Goal: Task Accomplishment & Management: Complete application form

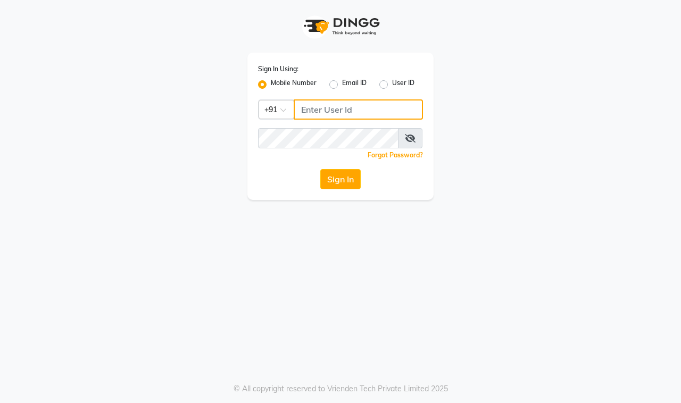
type input "9100649694"
click at [316, 182] on div "Sign In" at bounding box center [340, 179] width 165 height 20
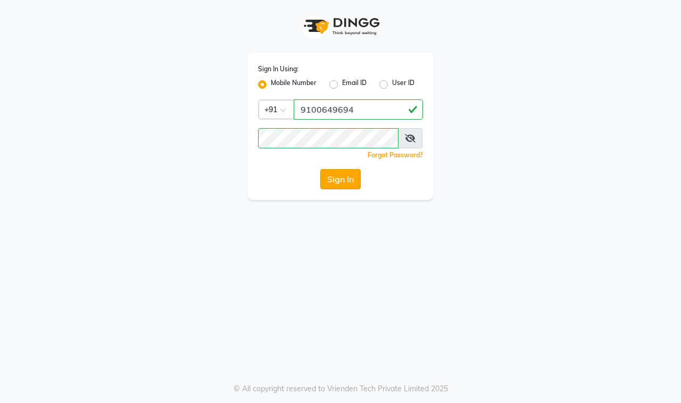
click at [329, 180] on button "Sign In" at bounding box center [340, 179] width 40 height 20
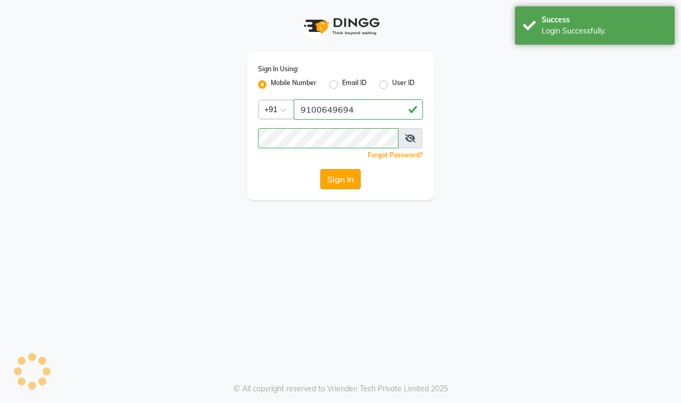
select select "7321"
select select "service"
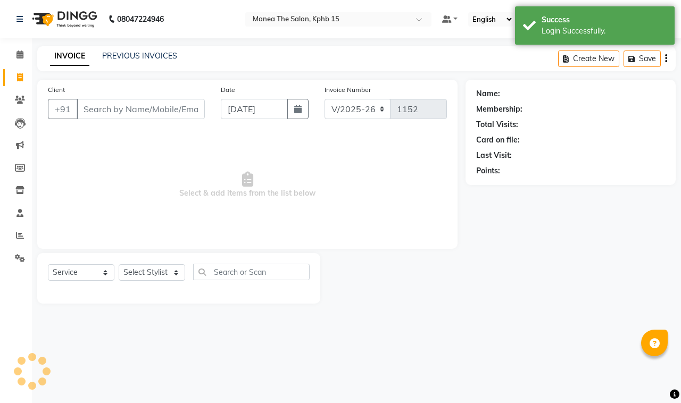
click at [136, 113] on input "Client" at bounding box center [141, 109] width 128 height 20
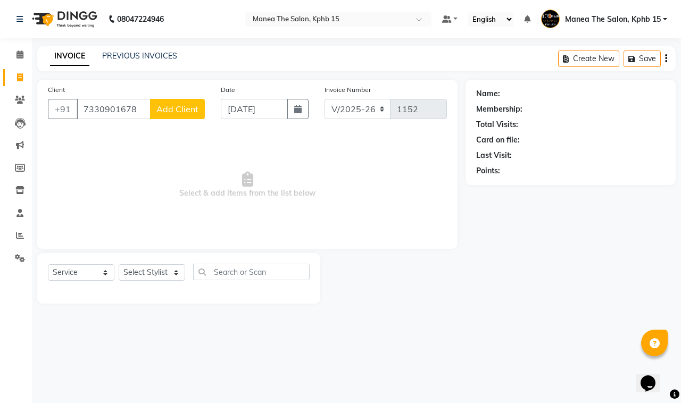
type input "7330901678"
click at [175, 106] on span "Add Client" at bounding box center [177, 109] width 42 height 11
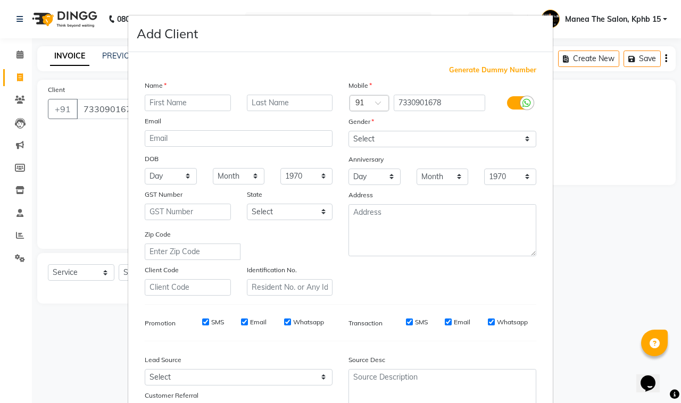
click at [168, 97] on input "text" at bounding box center [188, 103] width 86 height 16
click at [171, 104] on input "text" at bounding box center [188, 103] width 86 height 16
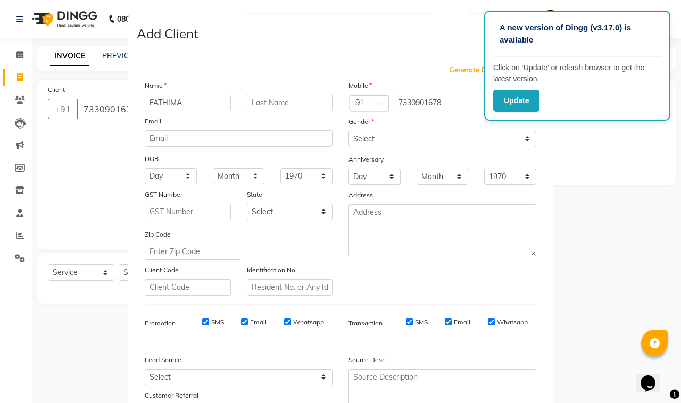
type input "FATHIMA"
click at [411, 76] on div "Generate Dummy Number Name FATHIMA Email DOB Day 01 02 03 04 05 06 07 08 09 10 …" at bounding box center [341, 245] width 408 height 360
click at [440, 100] on input "7330901678" at bounding box center [440, 103] width 92 height 16
click at [417, 140] on select "Select [DEMOGRAPHIC_DATA] [DEMOGRAPHIC_DATA] Other Prefer Not To Say" at bounding box center [443, 139] width 188 height 16
select select "[DEMOGRAPHIC_DATA]"
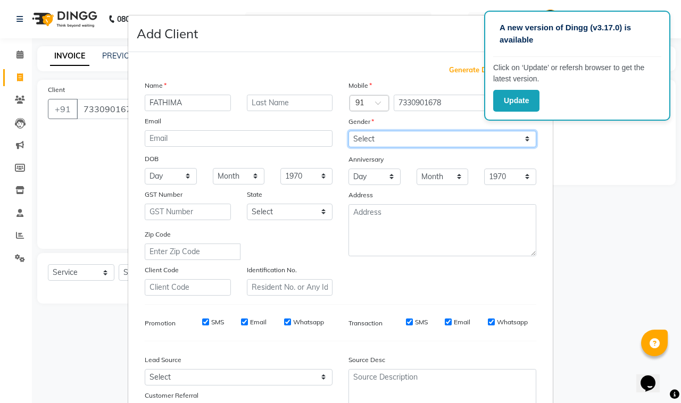
click at [349, 131] on select "Select [DEMOGRAPHIC_DATA] [DEMOGRAPHIC_DATA] Other Prefer Not To Say" at bounding box center [443, 139] width 188 height 16
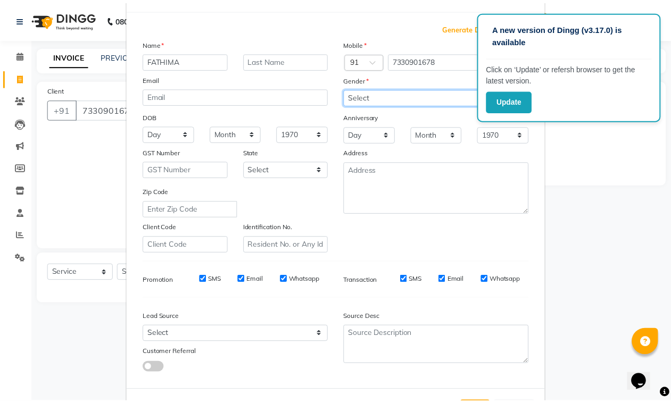
scroll to position [84, 0]
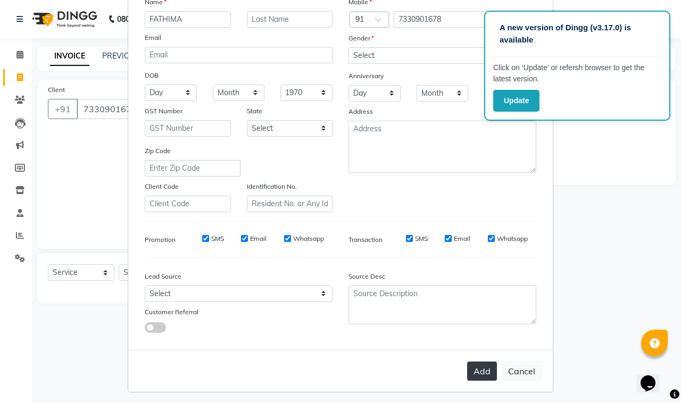
drag, startPoint x: 482, startPoint y: 368, endPoint x: 503, endPoint y: 326, distance: 47.4
click at [482, 367] on button "Add" at bounding box center [482, 371] width 30 height 19
select select
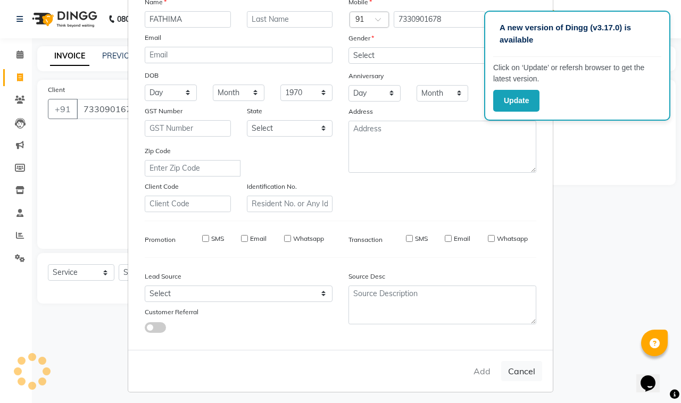
select select
checkbox input "false"
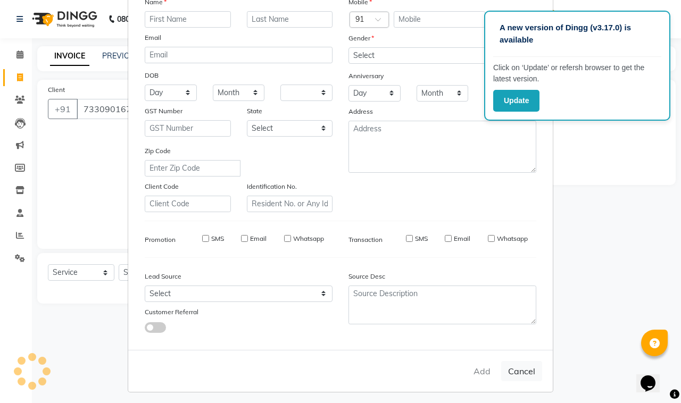
checkbox input "false"
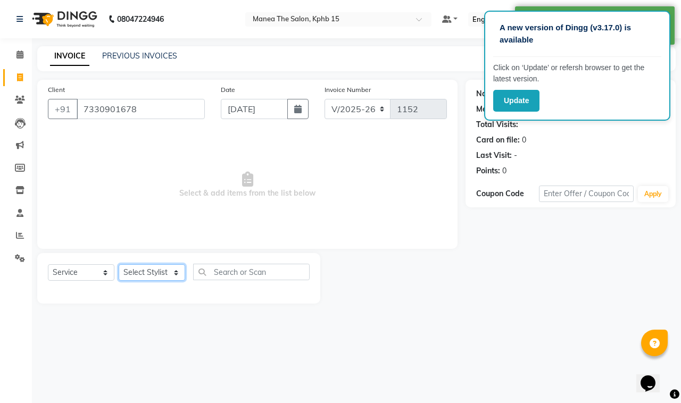
drag, startPoint x: 136, startPoint y: 275, endPoint x: 139, endPoint y: 266, distance: 9.6
click at [139, 269] on select "Select Stylist [PERSON_NAME] Nikhil [PERSON_NAME] [PERSON_NAME] [PERSON_NAME]" at bounding box center [152, 272] width 67 height 16
drag, startPoint x: 185, startPoint y: 224, endPoint x: 239, endPoint y: 253, distance: 61.9
click at [187, 224] on span "Select & add items from the list below" at bounding box center [247, 185] width 399 height 106
click at [159, 272] on select "Select Stylist [PERSON_NAME] Nikhil [PERSON_NAME] [PERSON_NAME] [PERSON_NAME]" at bounding box center [152, 272] width 67 height 16
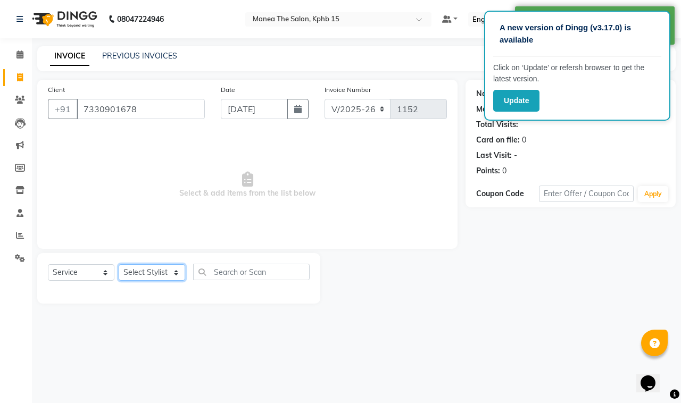
select select "62841"
click at [119, 264] on select "Select Stylist [PERSON_NAME] Nikhil [PERSON_NAME] [PERSON_NAME] [PERSON_NAME]" at bounding box center [152, 272] width 67 height 16
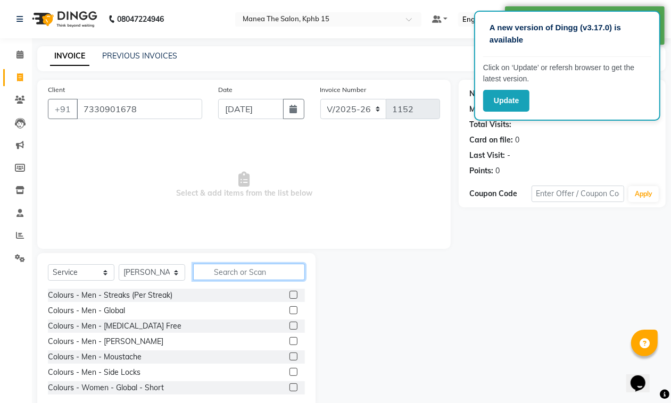
click at [240, 277] on input "text" at bounding box center [249, 272] width 112 height 16
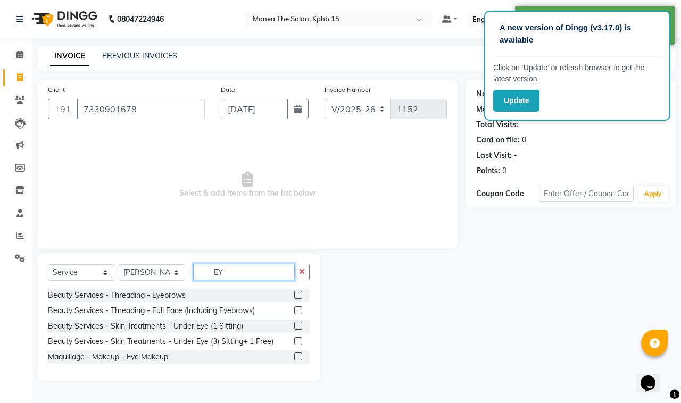
type input "EY"
click at [300, 296] on label at bounding box center [298, 295] width 8 height 8
click at [300, 296] on input "checkbox" at bounding box center [297, 295] width 7 height 7
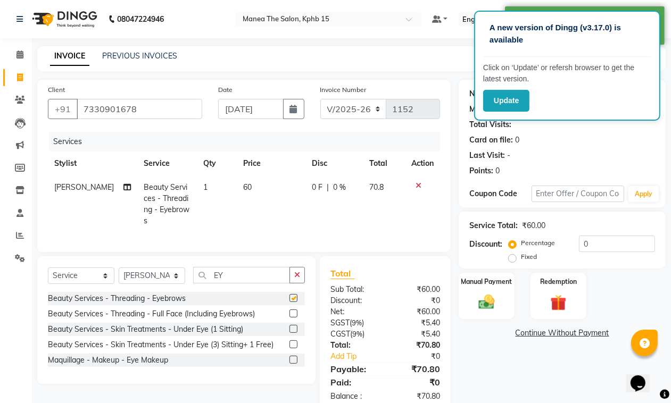
checkbox input "false"
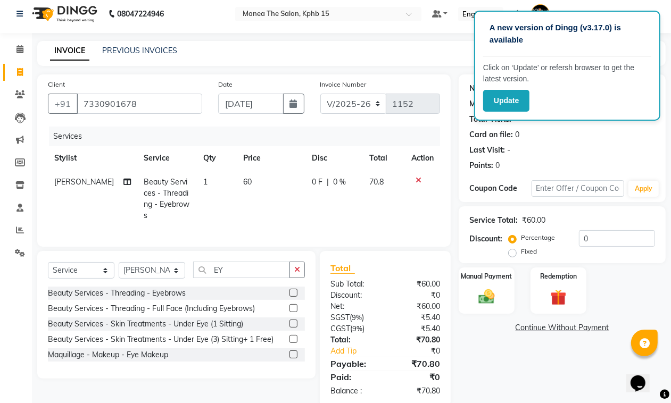
scroll to position [0, 0]
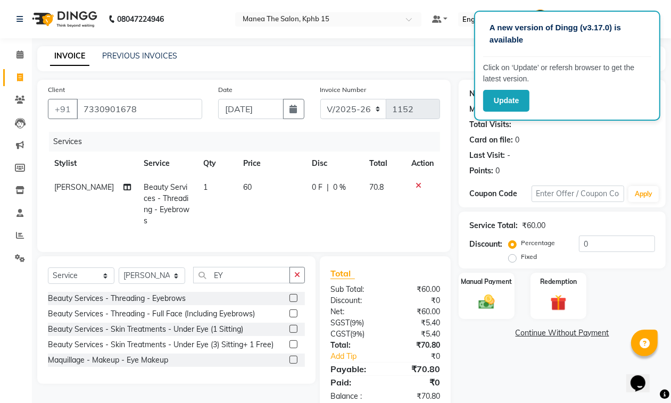
click at [453, 65] on div "INVOICE PREVIOUS INVOICES Create New Save" at bounding box center [351, 58] width 628 height 25
click at [665, 14] on nav "08047224946 Select Location × Manea The Salon, Kphb 15 Default Panel My Panel E…" at bounding box center [335, 19] width 671 height 38
click at [515, 94] on button "Update" at bounding box center [506, 101] width 46 height 22
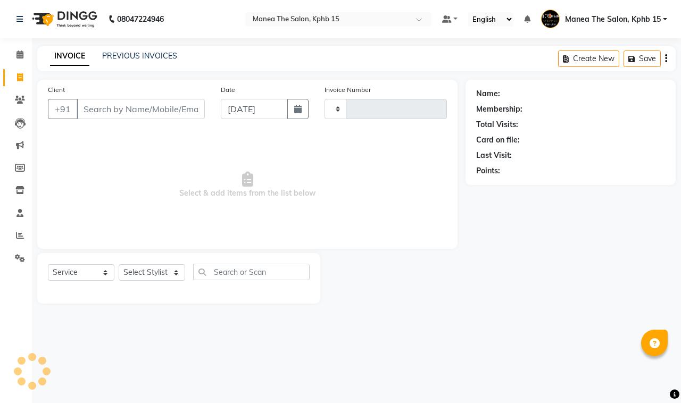
select select "service"
type input "1152"
select select "7321"
click at [155, 104] on input "Client" at bounding box center [141, 109] width 128 height 20
type input "BH"
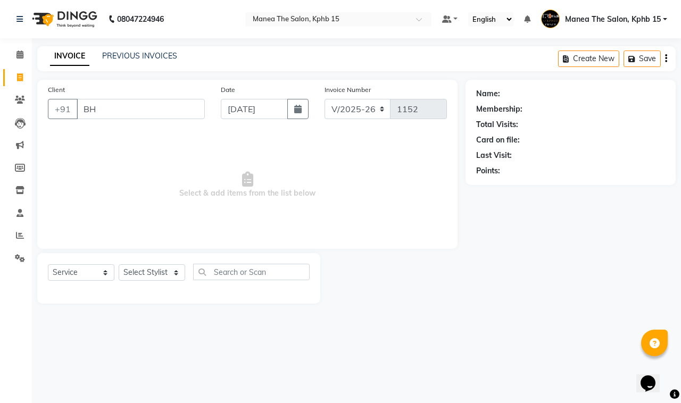
drag, startPoint x: 100, startPoint y: 108, endPoint x: 71, endPoint y: 121, distance: 31.4
click at [71, 121] on div "Client +91 BH" at bounding box center [126, 106] width 173 height 44
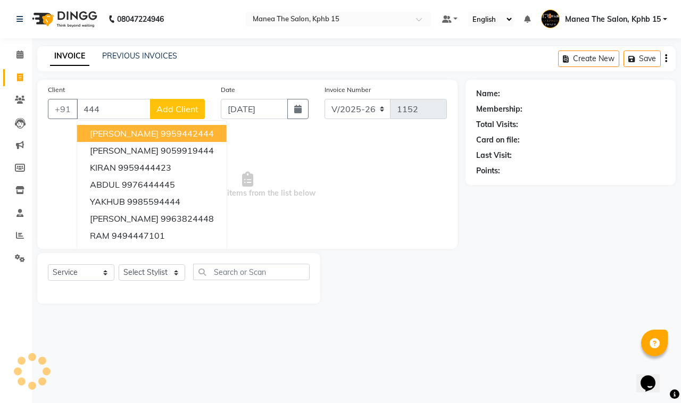
type input "444"
click at [163, 110] on span "Add Client" at bounding box center [177, 109] width 42 height 11
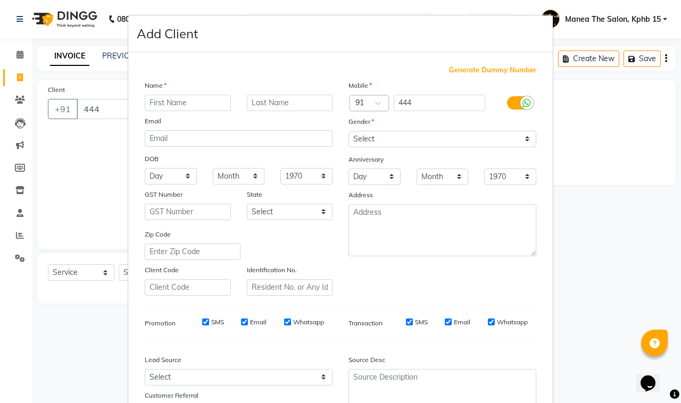
click at [166, 110] on input "text" at bounding box center [188, 103] width 86 height 16
type input "CLIENT"
click at [496, 67] on span "Generate Dummy Number" at bounding box center [492, 70] width 87 height 11
type input "1322800000265"
checkbox input "false"
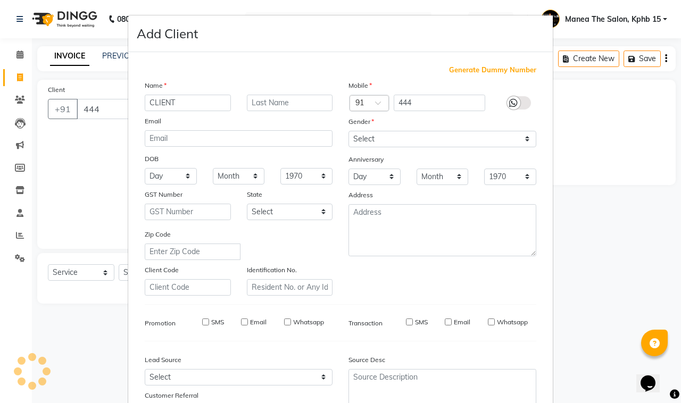
checkbox input "false"
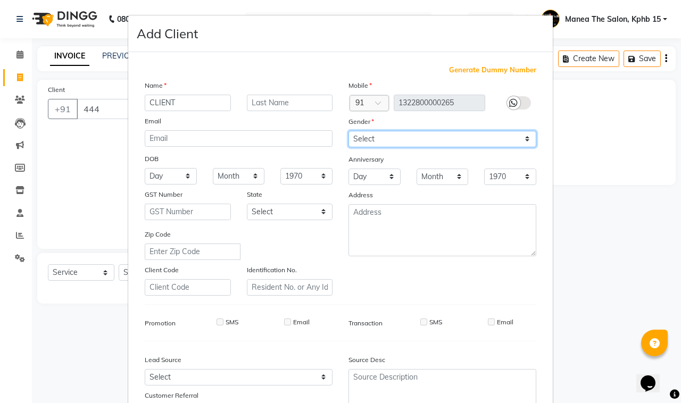
click at [487, 132] on select "Select [DEMOGRAPHIC_DATA] [DEMOGRAPHIC_DATA] Other Prefer Not To Say" at bounding box center [443, 139] width 188 height 16
select select "[DEMOGRAPHIC_DATA]"
click at [349, 131] on select "Select [DEMOGRAPHIC_DATA] [DEMOGRAPHIC_DATA] Other Prefer Not To Say" at bounding box center [443, 139] width 188 height 16
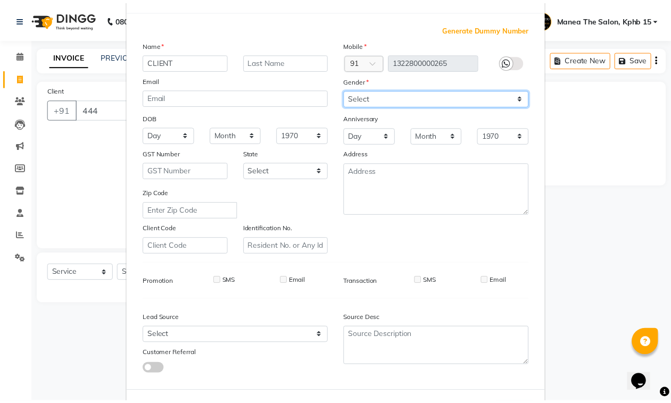
scroll to position [84, 0]
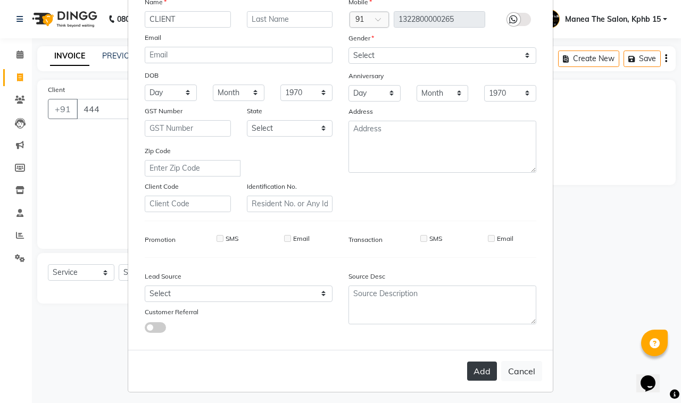
click at [472, 370] on button "Add" at bounding box center [482, 371] width 30 height 19
type input "1322800000265"
select select
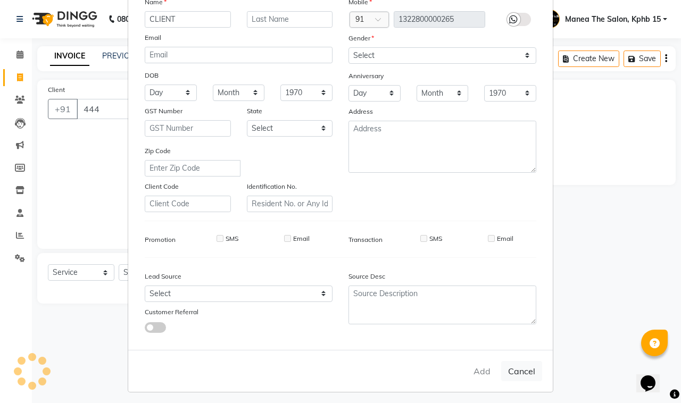
select select
checkbox input "false"
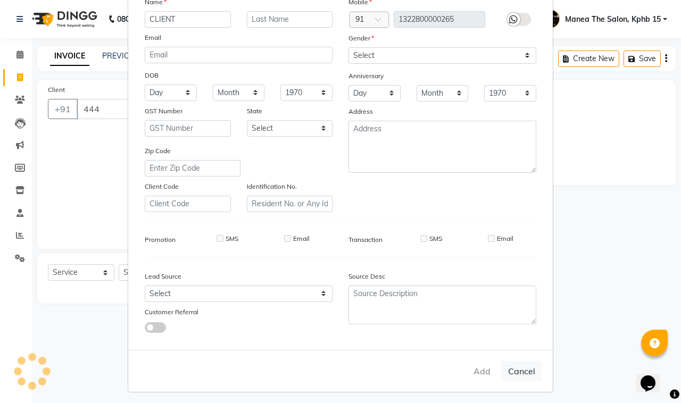
checkbox input "false"
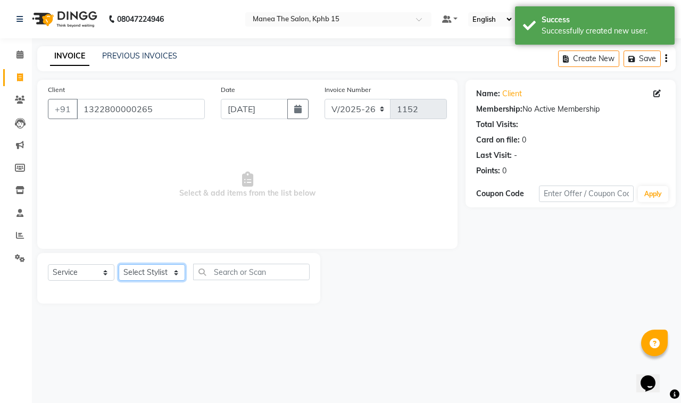
click at [172, 267] on select "Select Stylist [PERSON_NAME] Nikhil [PERSON_NAME] [PERSON_NAME] [PERSON_NAME]" at bounding box center [152, 272] width 67 height 16
select select "62840"
click at [119, 264] on select "Select Stylist [PERSON_NAME] Nikhil [PERSON_NAME] [PERSON_NAME] [PERSON_NAME]" at bounding box center [152, 272] width 67 height 16
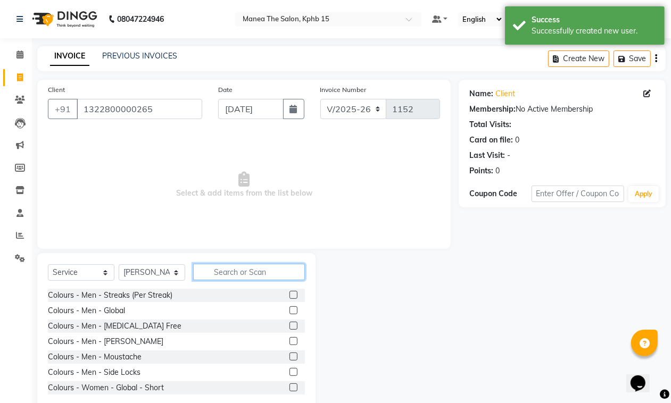
click at [240, 279] on input "text" at bounding box center [249, 272] width 112 height 16
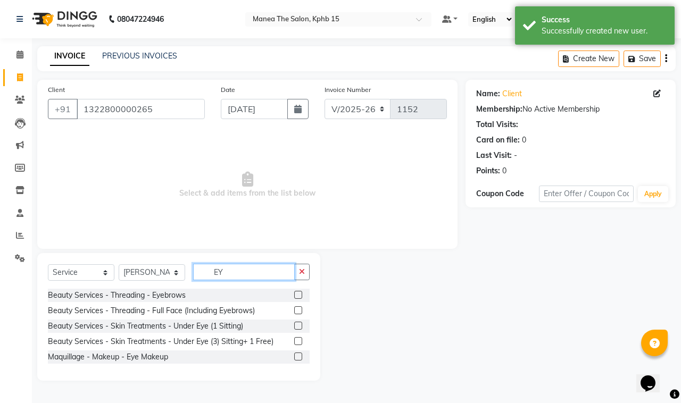
type input "EY"
click at [297, 293] on label at bounding box center [298, 295] width 8 height 8
click at [297, 293] on input "checkbox" at bounding box center [297, 295] width 7 height 7
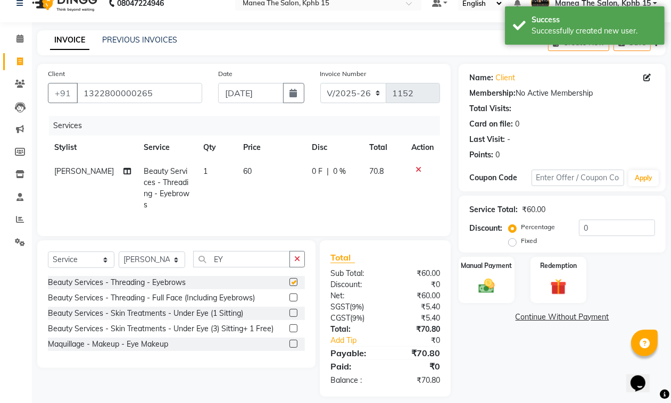
checkbox input "false"
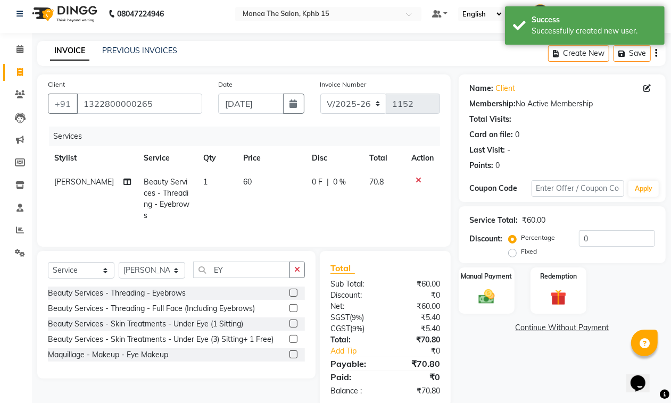
scroll to position [0, 0]
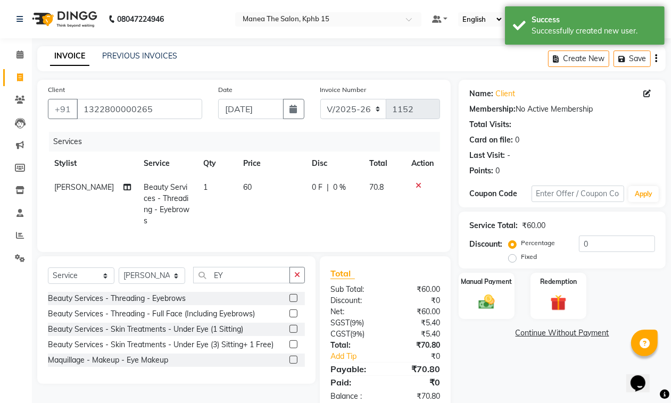
click at [657, 54] on button "button" at bounding box center [656, 58] width 2 height 25
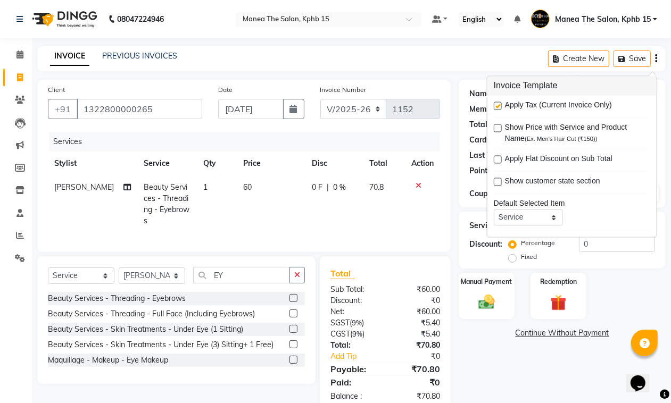
click at [499, 107] on label at bounding box center [498, 106] width 8 height 8
click at [499, 107] on input "checkbox" at bounding box center [497, 106] width 7 height 7
checkbox input "false"
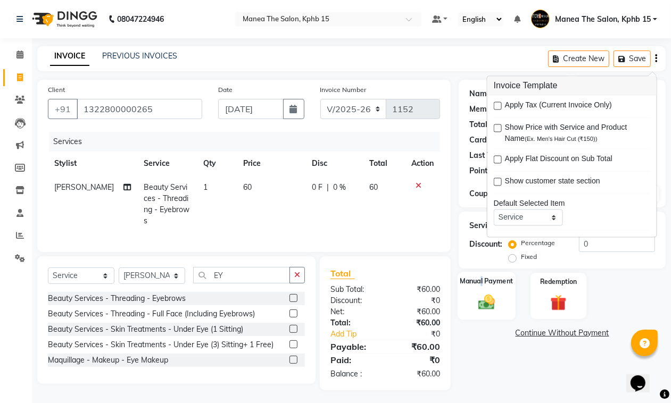
click at [482, 286] on div "Manual Payment" at bounding box center [487, 296] width 58 height 48
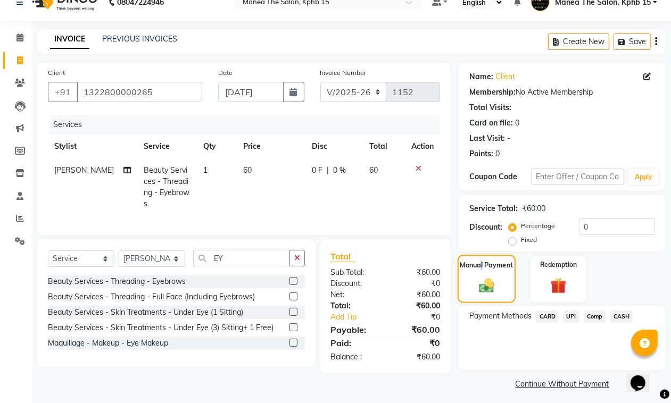
scroll to position [21, 0]
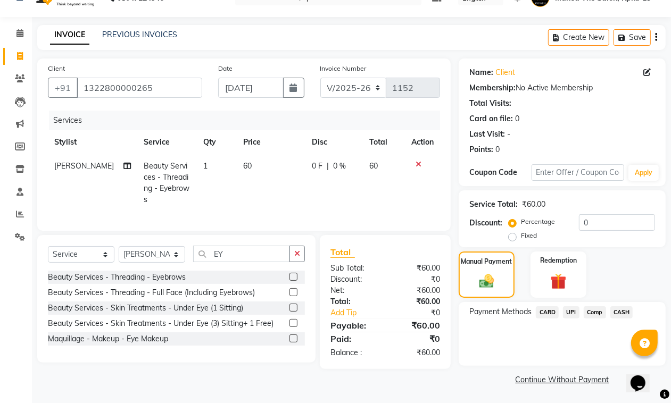
click at [575, 315] on span "UPI" at bounding box center [571, 313] width 16 height 12
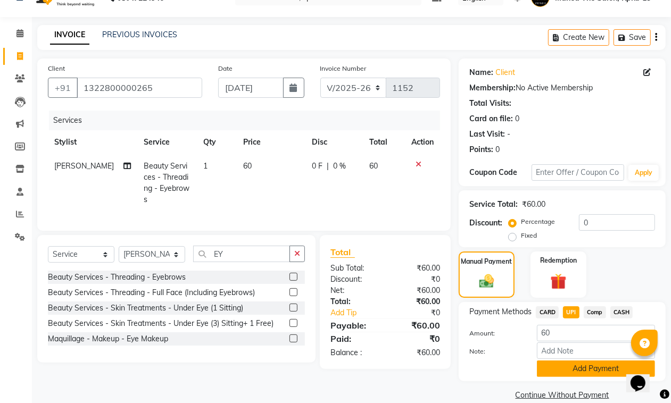
click at [589, 366] on button "Add Payment" at bounding box center [596, 369] width 118 height 16
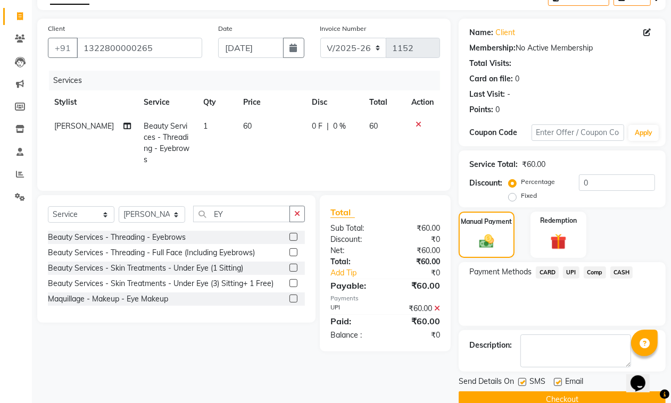
scroll to position [81, 0]
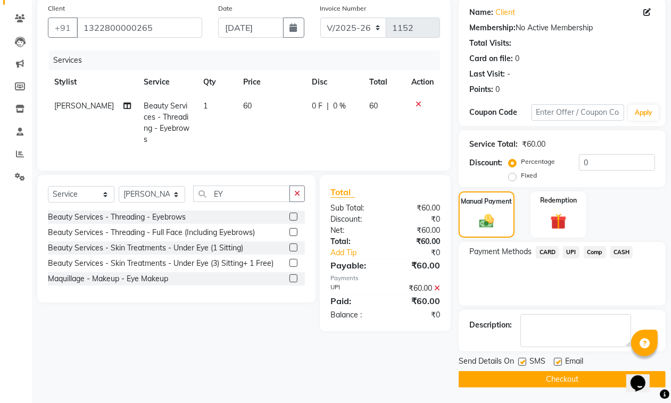
drag, startPoint x: 559, startPoint y: 360, endPoint x: 564, endPoint y: 367, distance: 8.7
click at [561, 363] on label at bounding box center [558, 362] width 8 height 8
click at [561, 363] on input "checkbox" at bounding box center [557, 362] width 7 height 7
checkbox input "false"
click at [564, 377] on button "Checkout" at bounding box center [562, 379] width 207 height 16
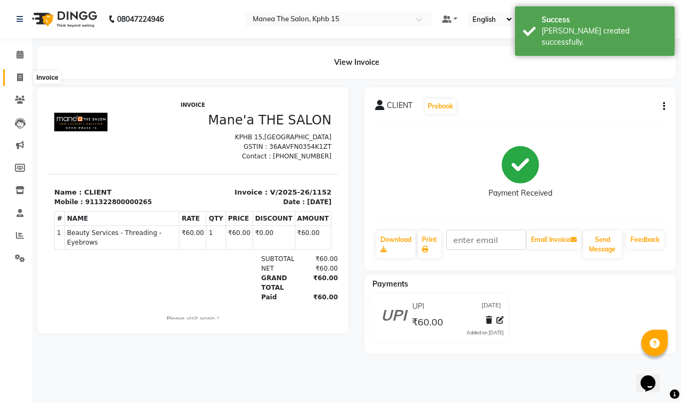
click at [19, 76] on icon at bounding box center [20, 77] width 6 height 8
select select "service"
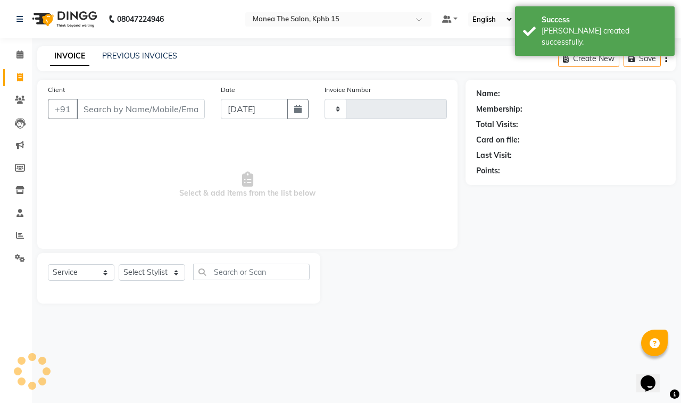
type input "1153"
select select "7321"
click at [108, 105] on input "Client" at bounding box center [141, 109] width 128 height 20
type input "44"
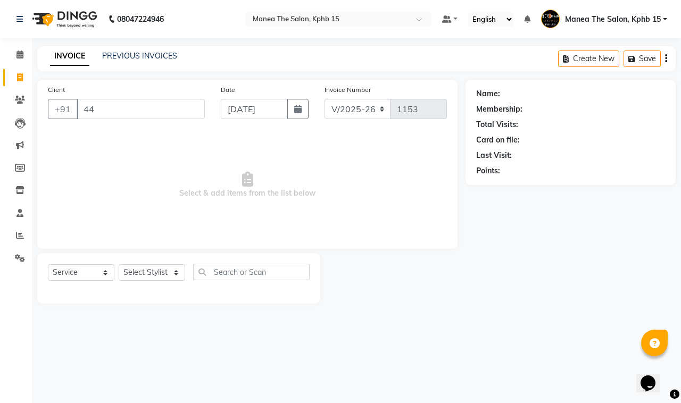
drag, startPoint x: 105, startPoint y: 107, endPoint x: 63, endPoint y: 120, distance: 44.4
click at [63, 120] on div "Client +91 44" at bounding box center [126, 106] width 173 height 44
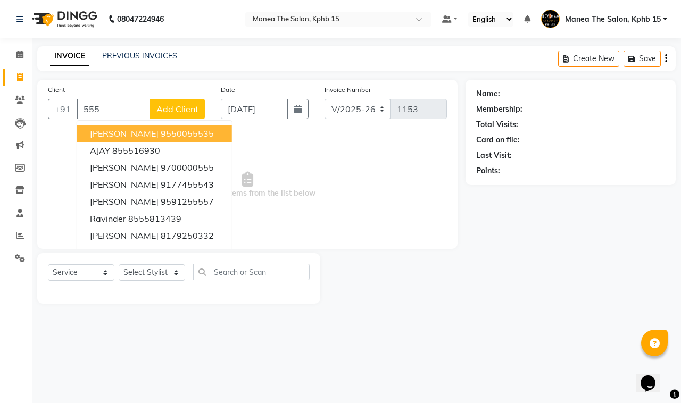
type input "555"
click at [168, 105] on span "Add Client" at bounding box center [177, 109] width 42 height 11
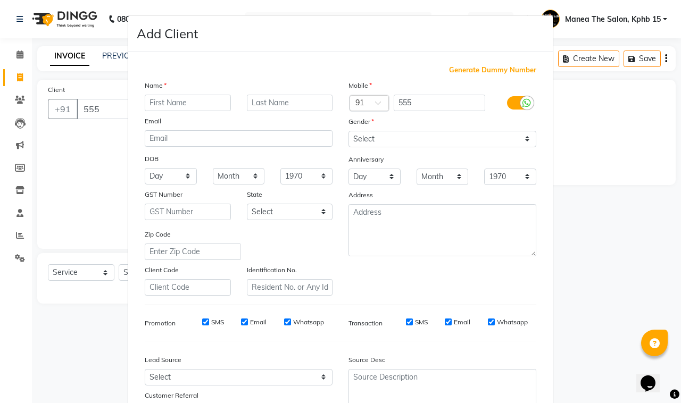
click at [165, 103] on input "text" at bounding box center [188, 103] width 86 height 16
type input "CLIENT"
click at [475, 70] on span "Generate Dummy Number" at bounding box center [492, 70] width 87 height 11
type input "1322800000266"
checkbox input "false"
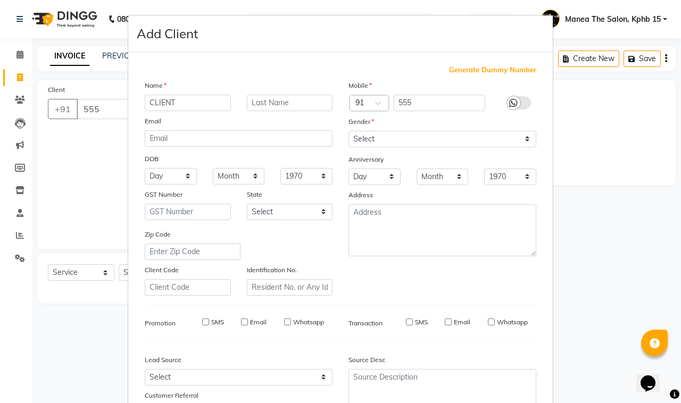
checkbox input "false"
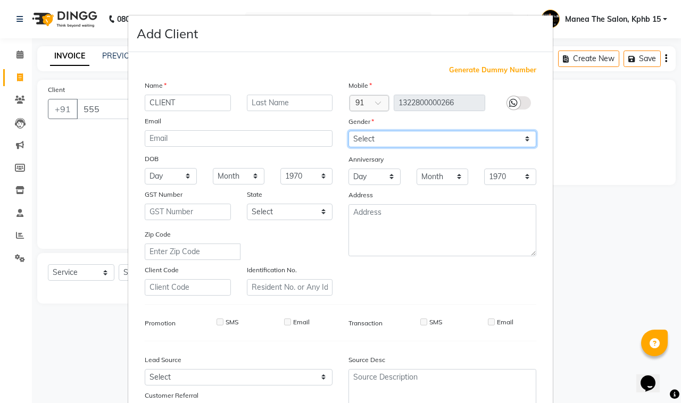
click at [423, 142] on select "Select [DEMOGRAPHIC_DATA] [DEMOGRAPHIC_DATA] Other Prefer Not To Say" at bounding box center [443, 139] width 188 height 16
select select "[DEMOGRAPHIC_DATA]"
click at [349, 131] on select "Select [DEMOGRAPHIC_DATA] [DEMOGRAPHIC_DATA] Other Prefer Not To Say" at bounding box center [443, 139] width 188 height 16
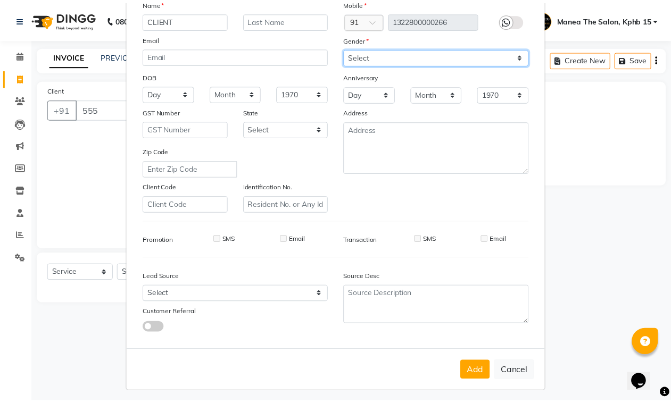
scroll to position [84, 0]
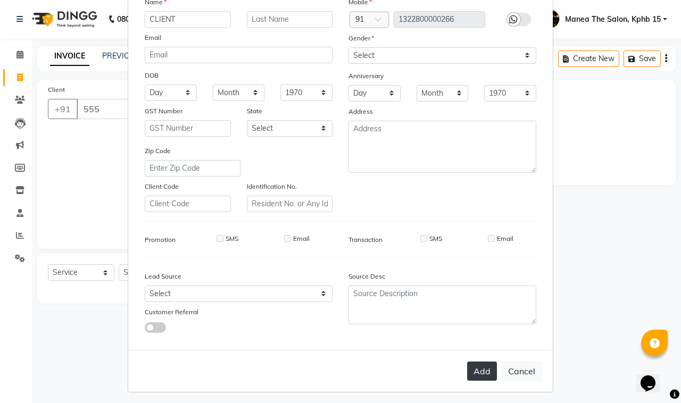
click at [472, 362] on button "Add" at bounding box center [482, 371] width 30 height 19
type input "1322800000266"
select select
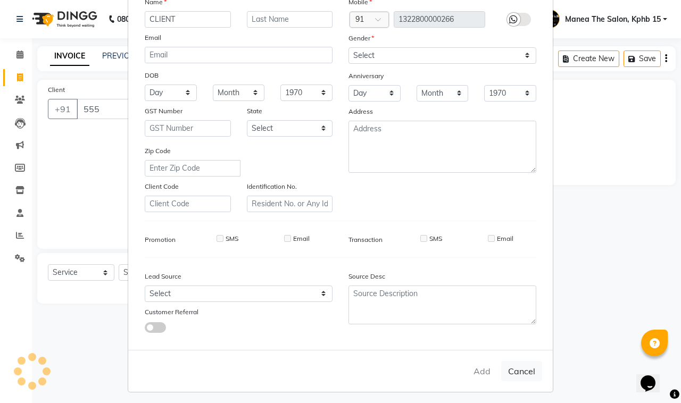
select select
checkbox input "false"
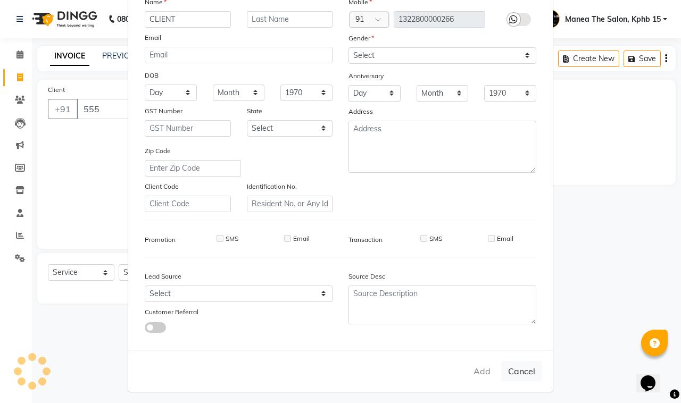
checkbox input "false"
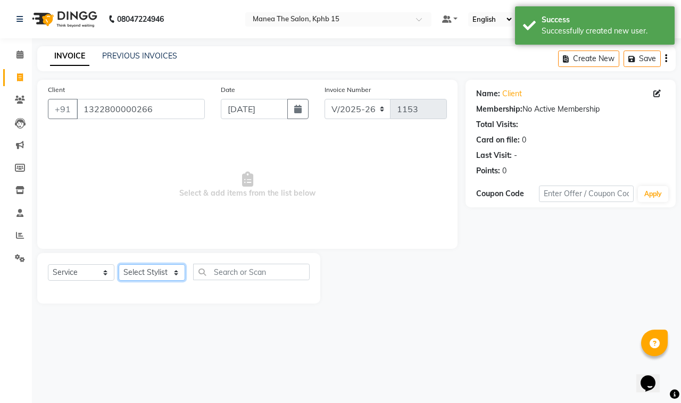
click at [143, 270] on select "Select Stylist [PERSON_NAME] Nikhil [PERSON_NAME] [PERSON_NAME] [PERSON_NAME]" at bounding box center [152, 272] width 67 height 16
select select "62839"
click at [119, 264] on select "Select Stylist [PERSON_NAME] Nikhil [PERSON_NAME] [PERSON_NAME] [PERSON_NAME]" at bounding box center [152, 272] width 67 height 16
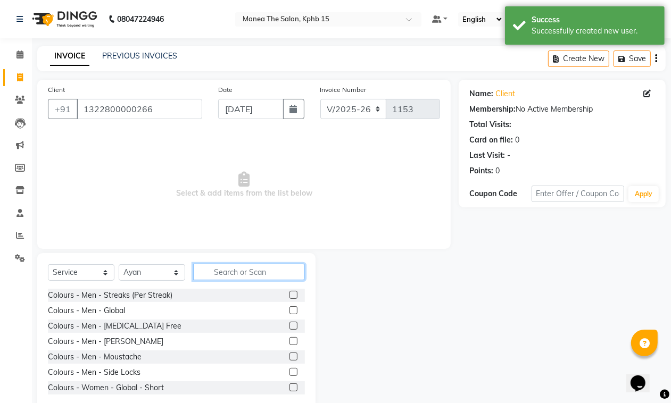
click at [267, 275] on input "text" at bounding box center [249, 272] width 112 height 16
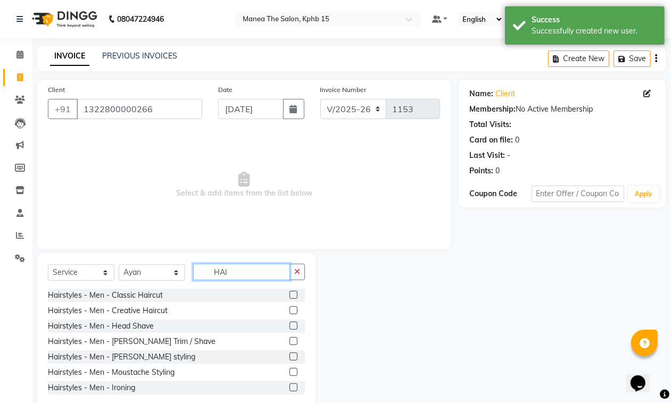
type input "HAI"
click at [289, 294] on label at bounding box center [293, 295] width 8 height 8
click at [289, 294] on input "checkbox" at bounding box center [292, 295] width 7 height 7
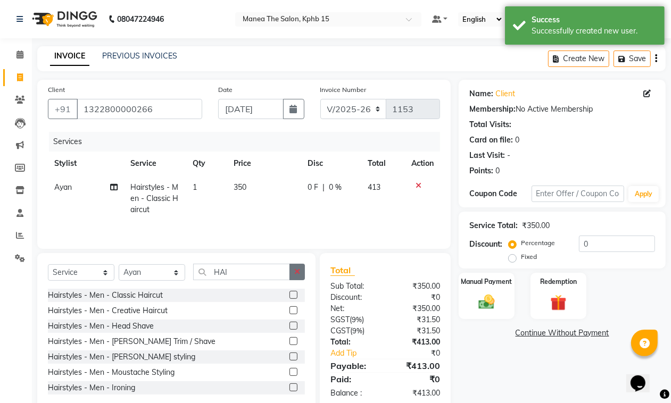
checkbox input "false"
click at [289, 277] on button "button" at bounding box center [296, 272] width 15 height 16
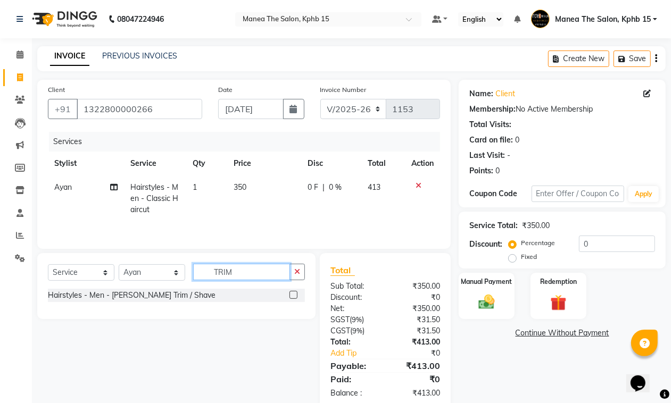
type input "TRIM"
click at [293, 299] on label at bounding box center [293, 295] width 8 height 8
click at [293, 299] on input "checkbox" at bounding box center [292, 295] width 7 height 7
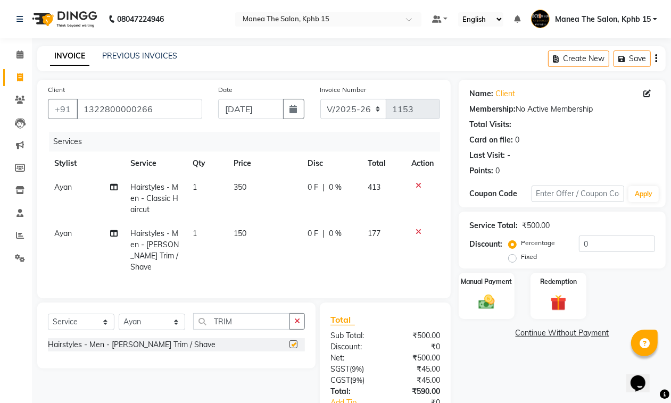
checkbox input "false"
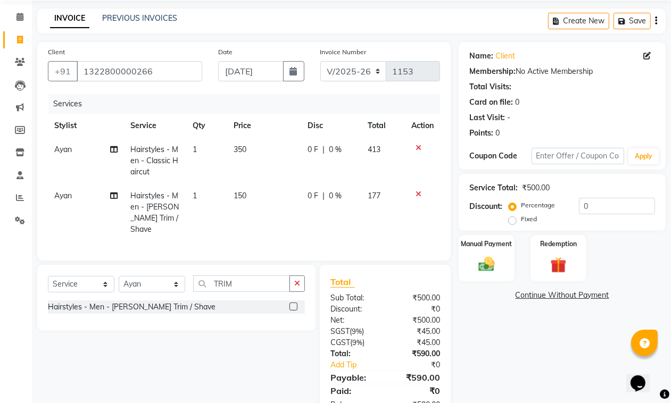
scroll to position [70, 0]
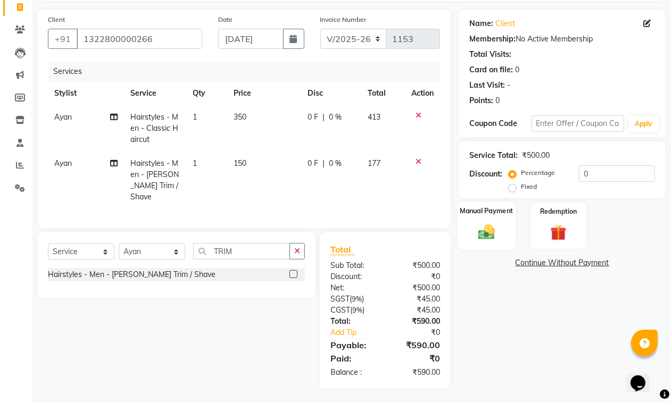
drag, startPoint x: 489, startPoint y: 227, endPoint x: 541, endPoint y: 238, distance: 53.7
click at [490, 227] on img at bounding box center [486, 231] width 27 height 19
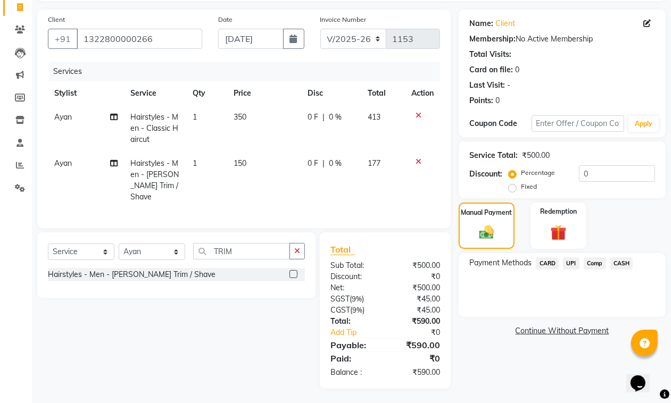
click at [572, 261] on span "UPI" at bounding box center [571, 264] width 16 height 12
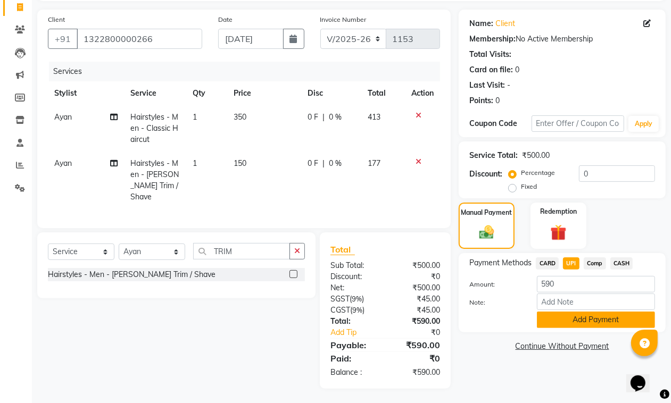
click at [592, 319] on button "Add Payment" at bounding box center [596, 320] width 118 height 16
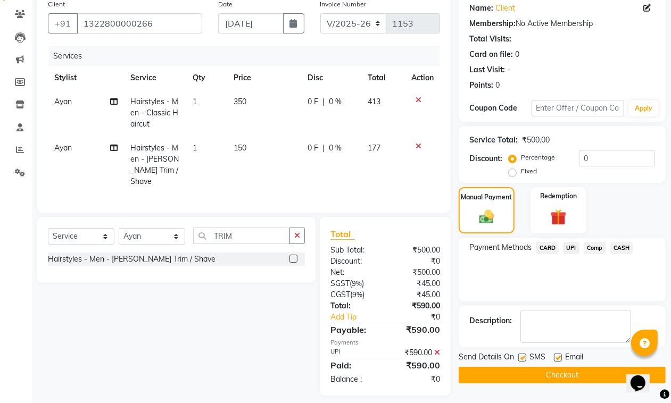
scroll to position [92, 0]
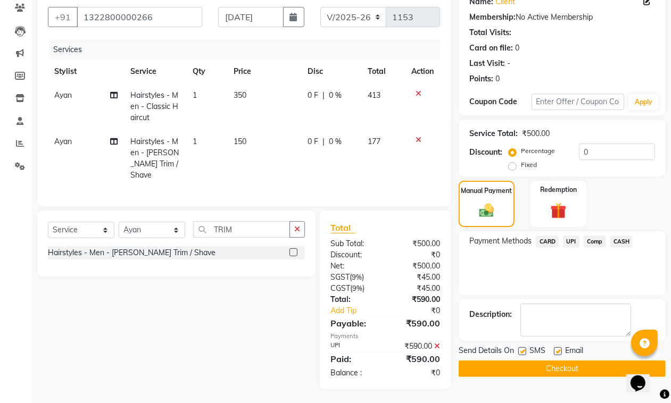
drag, startPoint x: 559, startPoint y: 350, endPoint x: 573, endPoint y: 377, distance: 30.5
click at [560, 354] on label at bounding box center [558, 352] width 8 height 8
click at [560, 354] on input "checkbox" at bounding box center [557, 352] width 7 height 7
checkbox input "false"
click at [577, 368] on button "Checkout" at bounding box center [562, 369] width 207 height 16
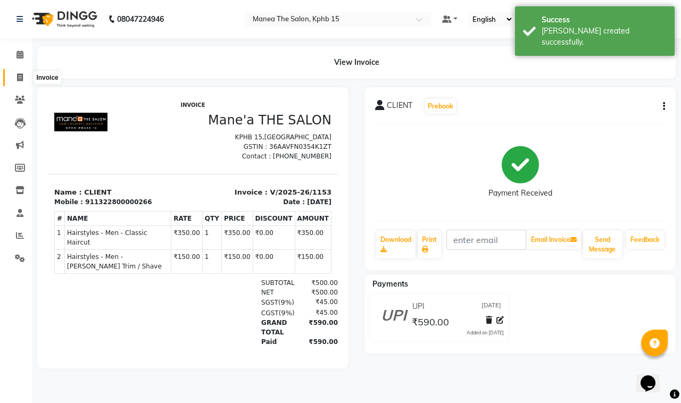
click at [18, 80] on icon at bounding box center [20, 77] width 6 height 8
select select "service"
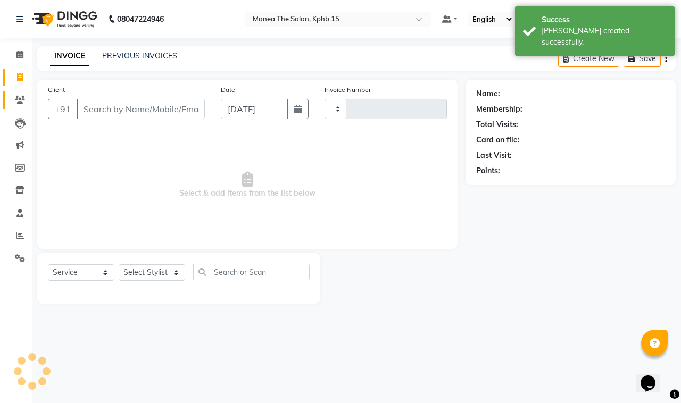
type input "1154"
select select "7321"
click at [108, 107] on input "Client" at bounding box center [141, 109] width 128 height 20
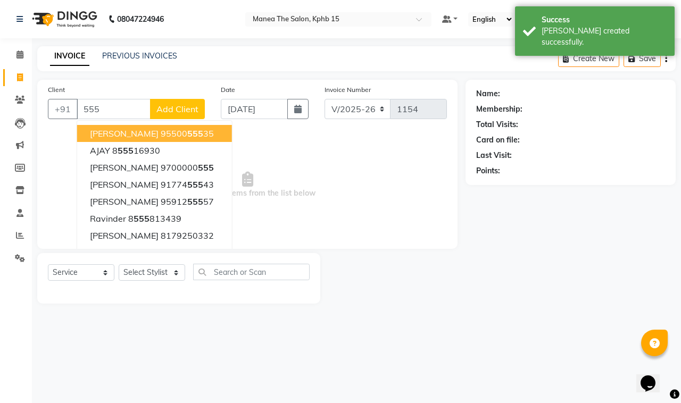
type input "555"
click at [171, 107] on span "Add Client" at bounding box center [177, 109] width 42 height 11
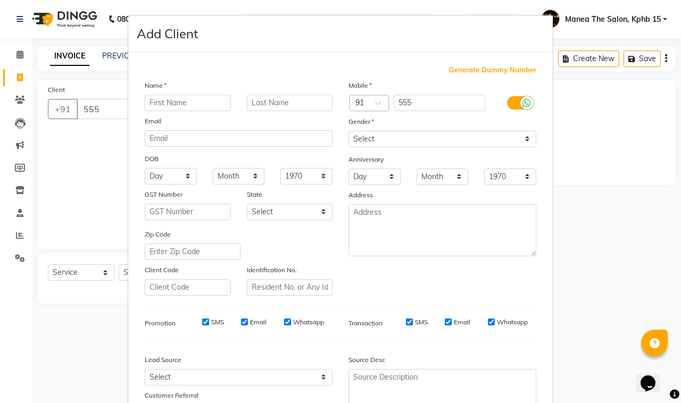
click at [171, 106] on input "text" at bounding box center [188, 103] width 86 height 16
type input "CLIENT"
drag, startPoint x: 485, startPoint y: 67, endPoint x: 484, endPoint y: 94, distance: 27.1
click at [483, 70] on span "Generate Dummy Number" at bounding box center [492, 70] width 87 height 11
type input "1322800000267"
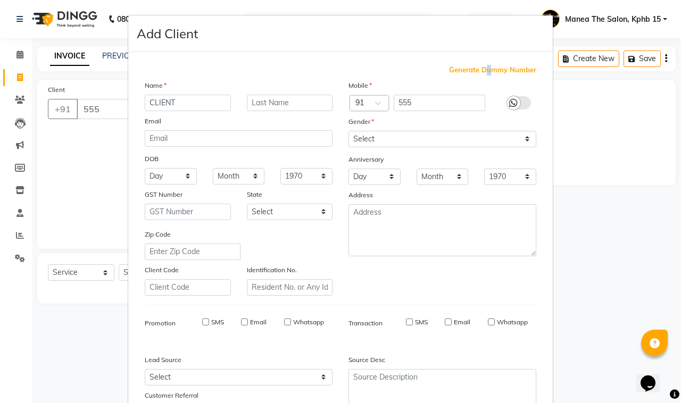
checkbox input "false"
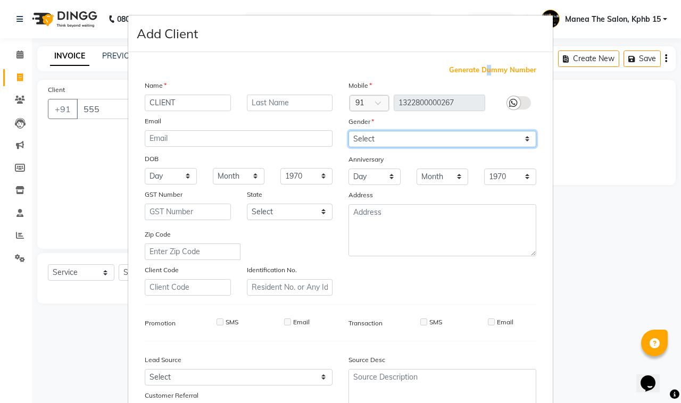
click at [445, 134] on select "Select [DEMOGRAPHIC_DATA] [DEMOGRAPHIC_DATA] Other Prefer Not To Say" at bounding box center [443, 139] width 188 height 16
select select "[DEMOGRAPHIC_DATA]"
click at [349, 131] on select "Select [DEMOGRAPHIC_DATA] [DEMOGRAPHIC_DATA] Other Prefer Not To Say" at bounding box center [443, 139] width 188 height 16
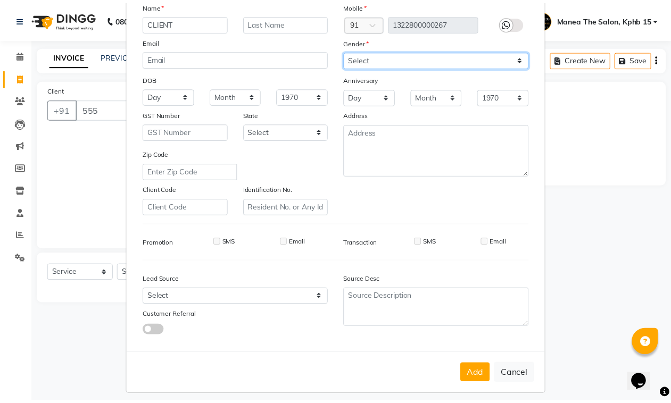
scroll to position [84, 0]
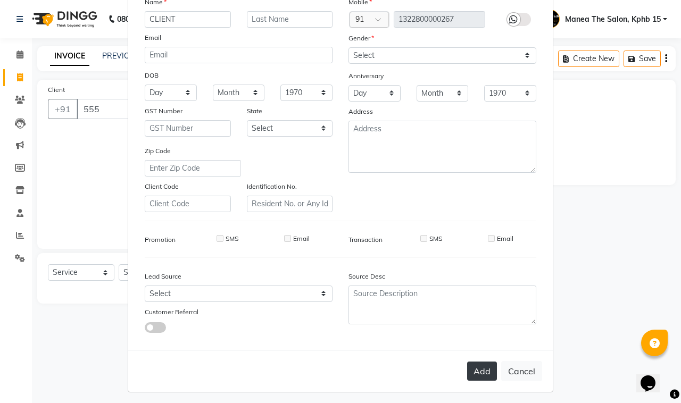
click at [489, 373] on button "Add" at bounding box center [482, 371] width 30 height 19
type input "1322800000267"
select select
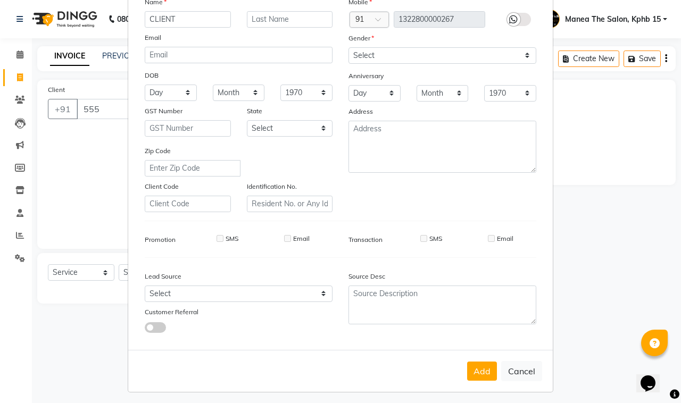
select select
checkbox input "false"
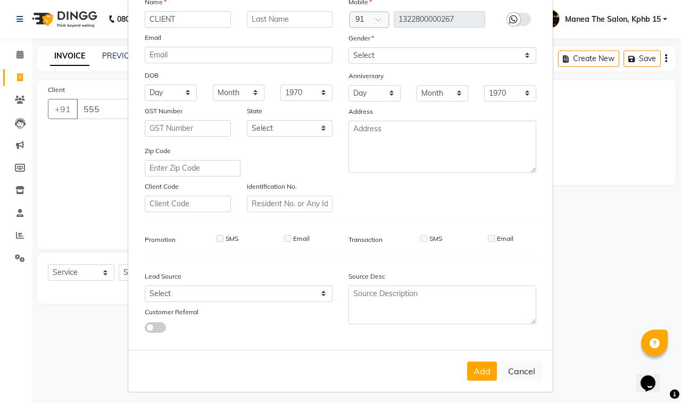
checkbox input "false"
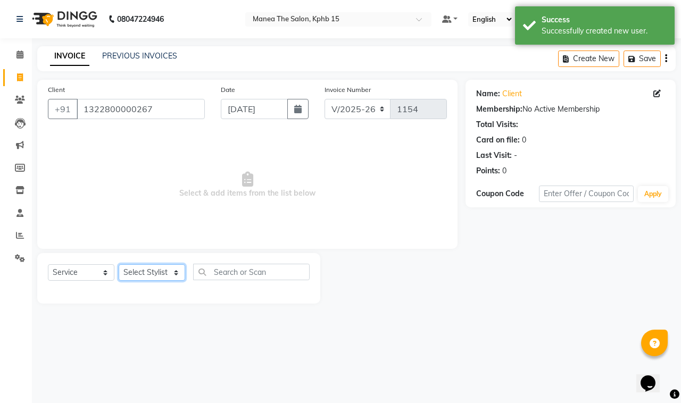
click at [145, 271] on select "Select Stylist [PERSON_NAME] Nikhil [PERSON_NAME] [PERSON_NAME] [PERSON_NAME]" at bounding box center [152, 272] width 67 height 16
select select "62840"
click at [119, 264] on select "Select Stylist [PERSON_NAME] Nikhil [PERSON_NAME] [PERSON_NAME] [PERSON_NAME]" at bounding box center [152, 272] width 67 height 16
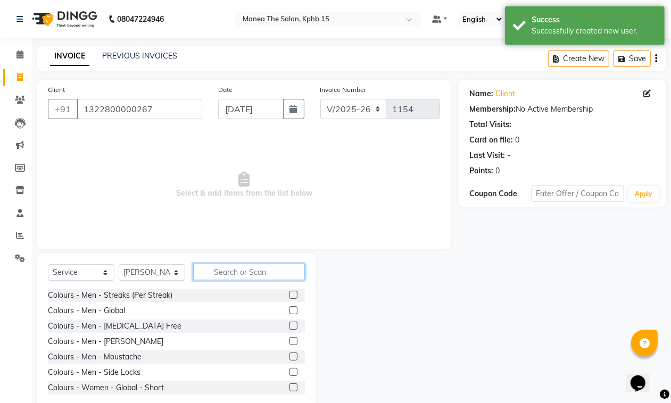
click at [253, 268] on input "text" at bounding box center [249, 272] width 112 height 16
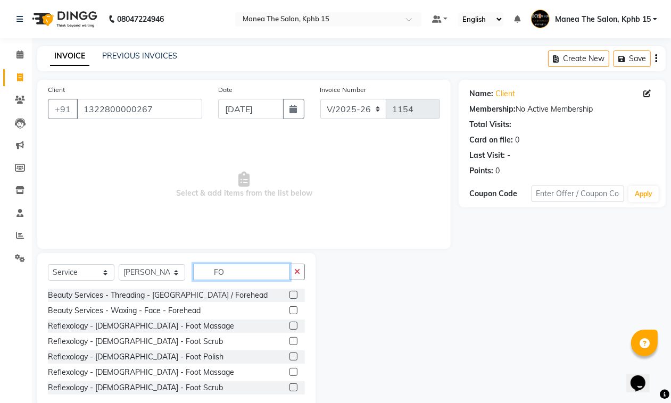
type input "FO"
click at [289, 294] on label at bounding box center [293, 295] width 8 height 8
click at [289, 294] on input "checkbox" at bounding box center [292, 295] width 7 height 7
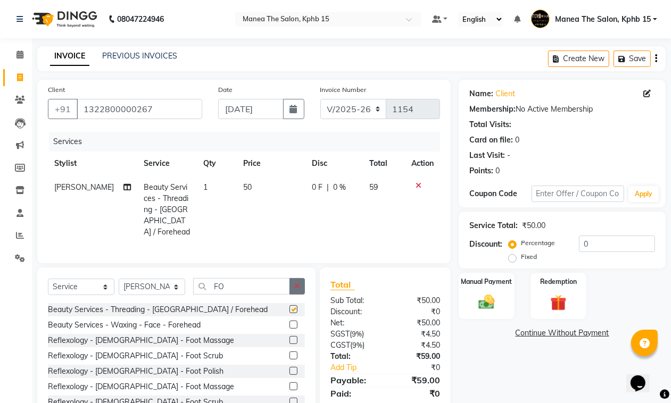
checkbox input "false"
click at [296, 288] on icon "button" at bounding box center [297, 286] width 6 height 7
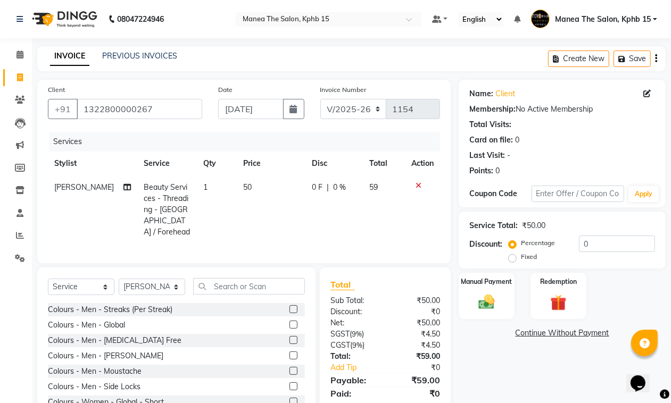
drag, startPoint x: 656, startPoint y: 61, endPoint x: 632, endPoint y: 75, distance: 27.9
click at [656, 59] on icon "button" at bounding box center [656, 59] width 2 height 1
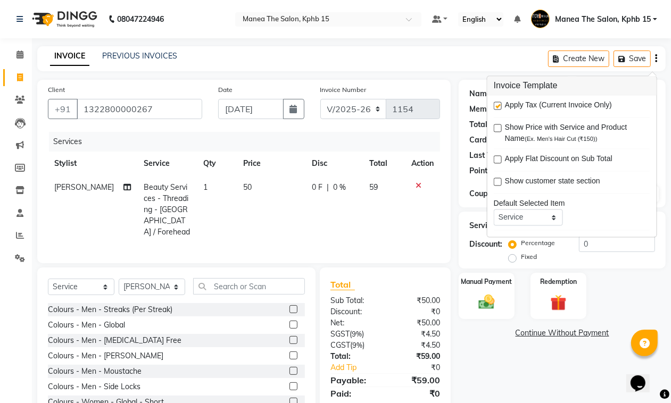
drag, startPoint x: 497, startPoint y: 104, endPoint x: 525, endPoint y: 142, distance: 47.9
click at [500, 107] on label at bounding box center [498, 106] width 8 height 8
click at [500, 107] on input "checkbox" at bounding box center [497, 106] width 7 height 7
checkbox input "false"
click at [485, 302] on img at bounding box center [486, 302] width 27 height 19
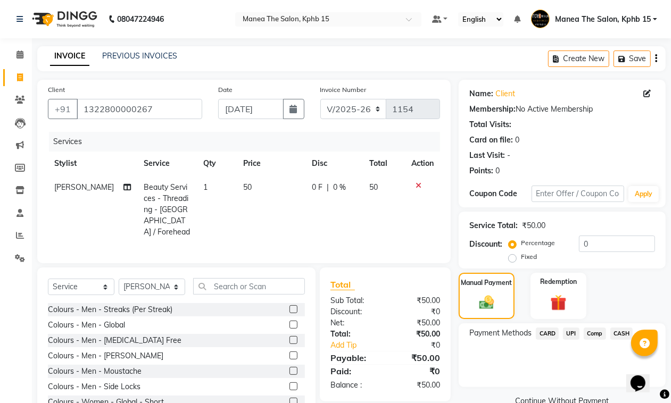
click at [568, 332] on span "UPI" at bounding box center [571, 334] width 16 height 12
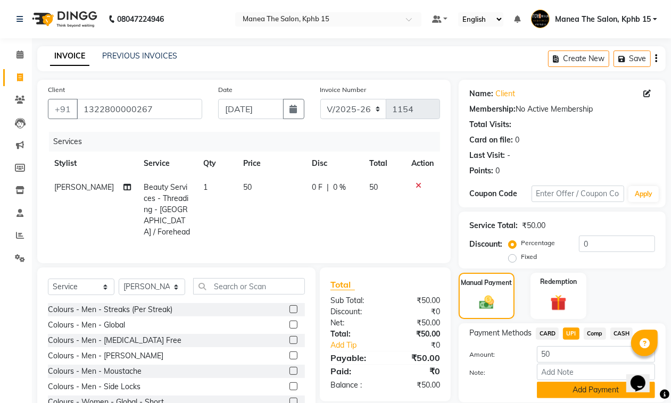
click at [575, 386] on button "Add Payment" at bounding box center [596, 390] width 118 height 16
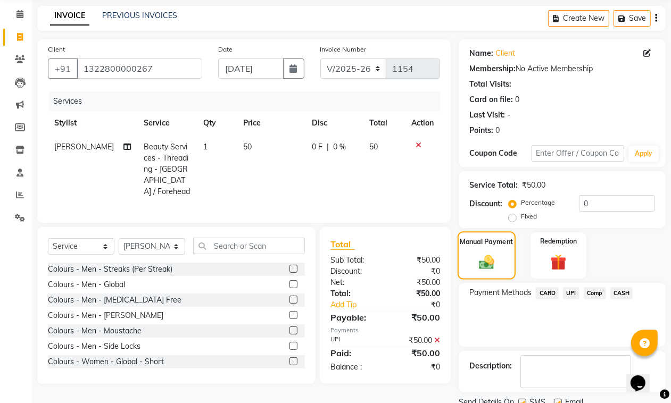
scroll to position [81, 0]
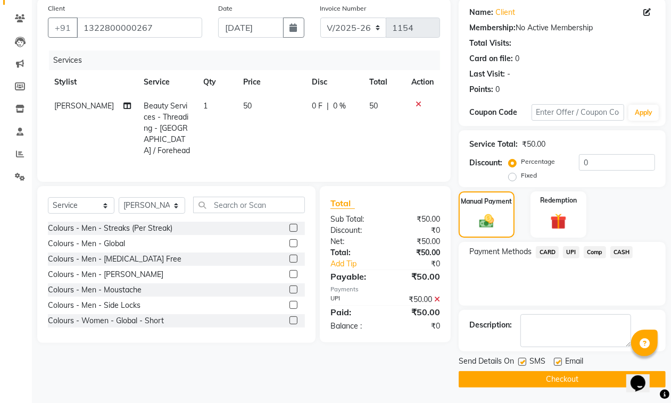
drag, startPoint x: 555, startPoint y: 363, endPoint x: 556, endPoint y: 369, distance: 5.4
click at [556, 363] on label at bounding box center [558, 362] width 8 height 8
click at [556, 363] on input "checkbox" at bounding box center [557, 362] width 7 height 7
checkbox input "false"
click at [556, 384] on button "Checkout" at bounding box center [562, 379] width 207 height 16
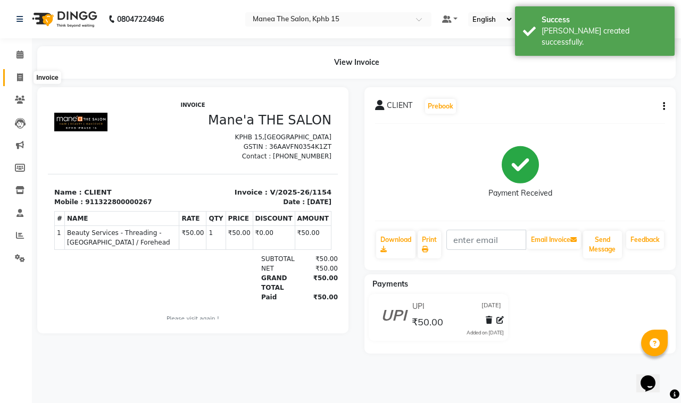
click at [18, 77] on icon at bounding box center [20, 77] width 6 height 8
select select "7321"
select select "service"
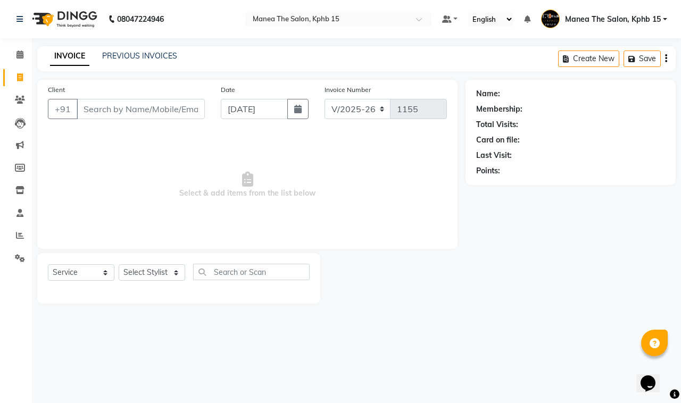
click at [126, 115] on input "Client" at bounding box center [141, 109] width 128 height 20
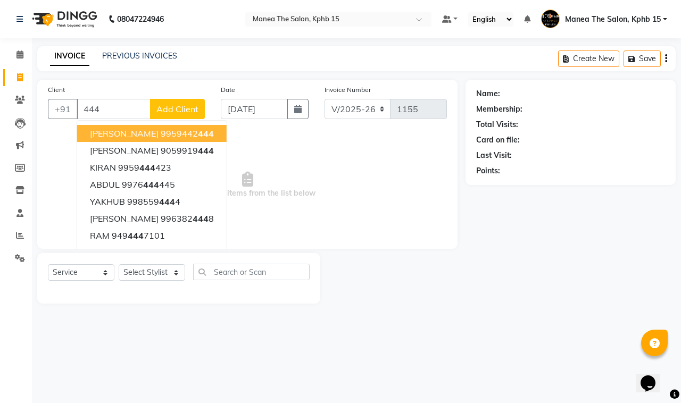
type input "444"
click at [179, 102] on button "Add Client" at bounding box center [177, 109] width 55 height 20
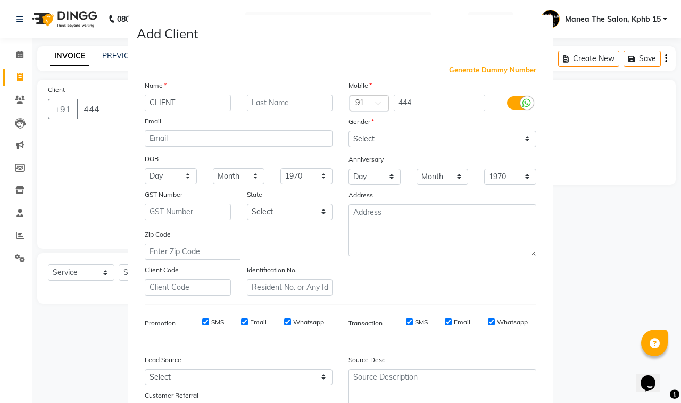
type input "CLIENT"
click at [491, 71] on span "Generate Dummy Number" at bounding box center [492, 70] width 87 height 11
type input "1322800000268"
checkbox input "false"
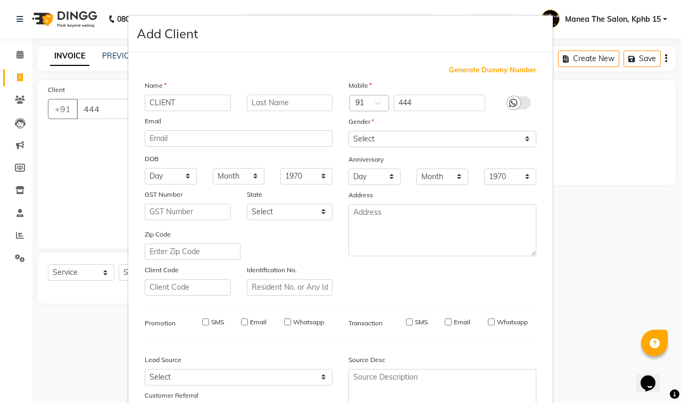
checkbox input "false"
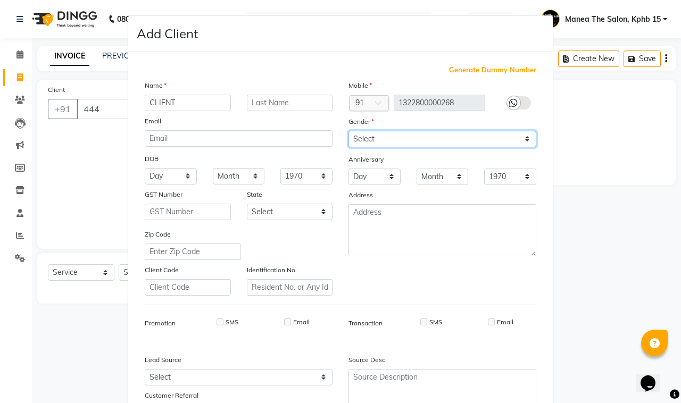
click at [460, 138] on select "Select [DEMOGRAPHIC_DATA] [DEMOGRAPHIC_DATA] Other Prefer Not To Say" at bounding box center [443, 139] width 188 height 16
select select "[DEMOGRAPHIC_DATA]"
click at [349, 131] on select "Select [DEMOGRAPHIC_DATA] [DEMOGRAPHIC_DATA] Other Prefer Not To Say" at bounding box center [443, 139] width 188 height 16
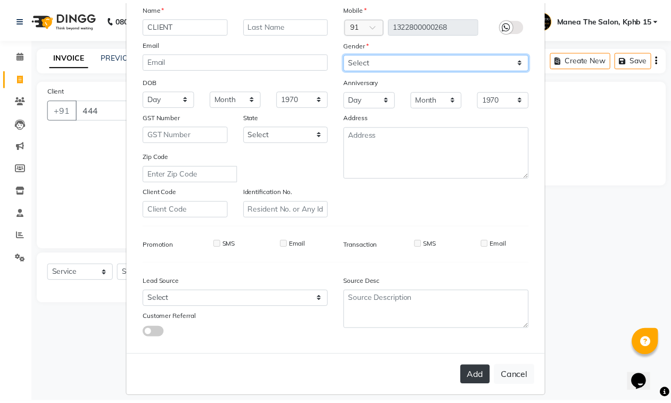
scroll to position [84, 0]
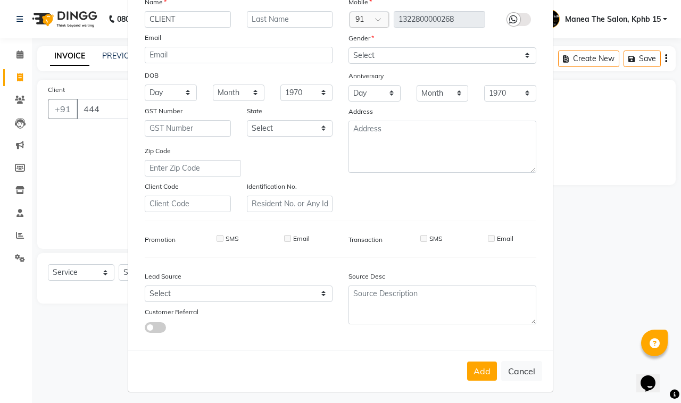
click at [477, 365] on button "Add" at bounding box center [482, 371] width 30 height 19
type input "1322800000268"
select select
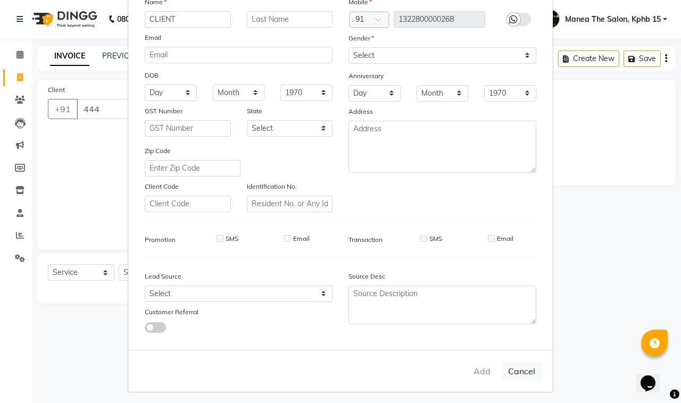
select select
checkbox input "false"
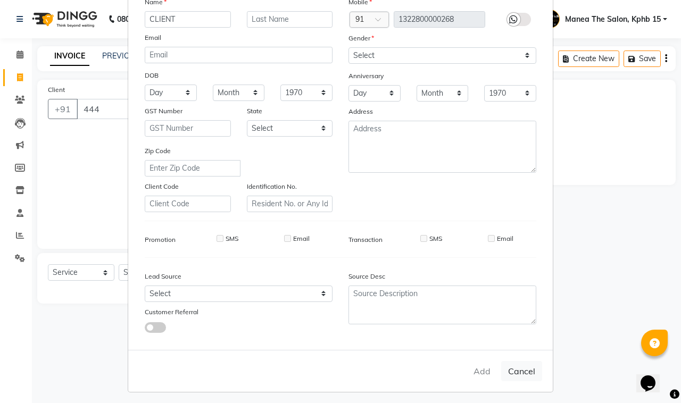
checkbox input "false"
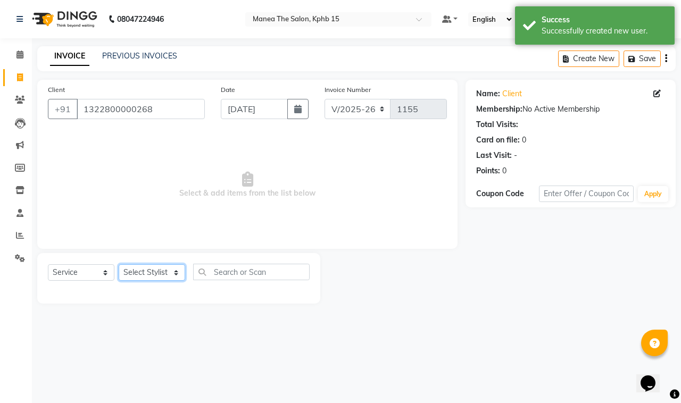
click at [157, 274] on select "Select Stylist [PERSON_NAME] Nikhil [PERSON_NAME] [PERSON_NAME] [PERSON_NAME]" at bounding box center [152, 272] width 67 height 16
select select "62840"
click at [119, 264] on select "Select Stylist [PERSON_NAME] Nikhil [PERSON_NAME] [PERSON_NAME] [PERSON_NAME]" at bounding box center [152, 272] width 67 height 16
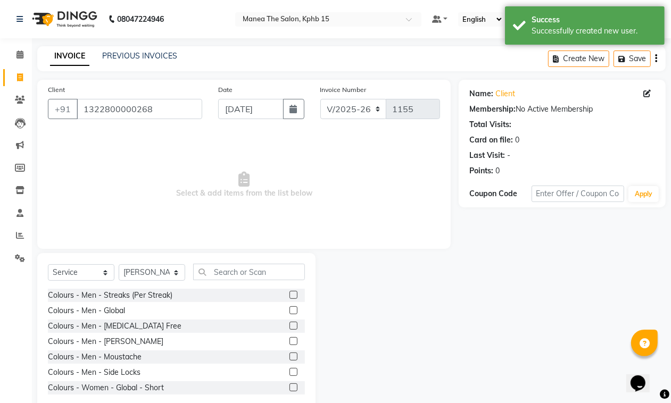
click at [238, 261] on div "Select Service Product Membership Package Voucher Prepaid Gift Card Select Styl…" at bounding box center [176, 331] width 278 height 157
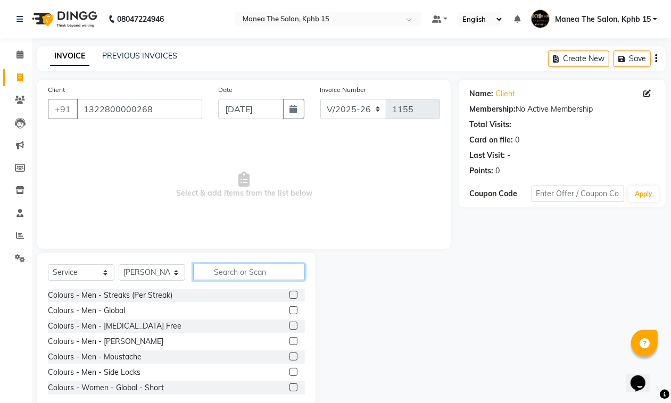
click at [240, 267] on input "text" at bounding box center [249, 272] width 112 height 16
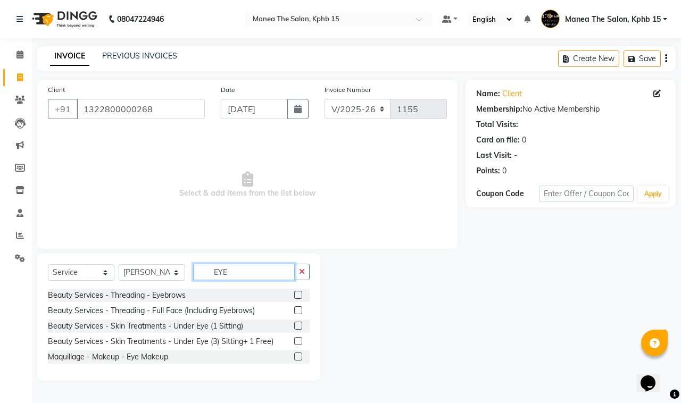
type input "EYE"
click at [296, 297] on label at bounding box center [298, 295] width 8 height 8
click at [296, 297] on input "checkbox" at bounding box center [297, 295] width 7 height 7
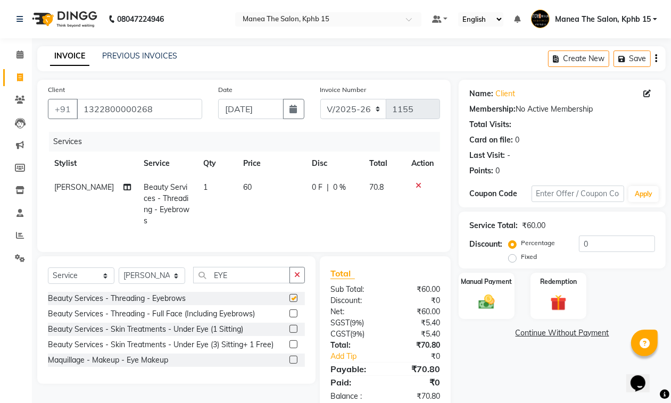
checkbox input "false"
click at [655, 52] on button "button" at bounding box center [656, 58] width 2 height 25
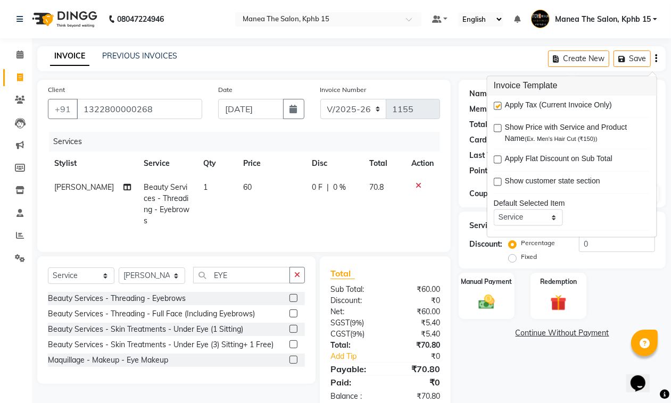
click at [499, 104] on label at bounding box center [498, 106] width 8 height 8
click at [499, 104] on input "checkbox" at bounding box center [497, 106] width 7 height 7
checkbox input "false"
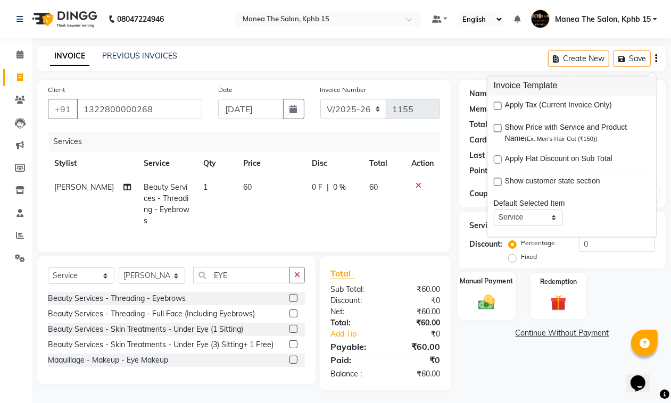
click at [478, 302] on img at bounding box center [486, 302] width 27 height 19
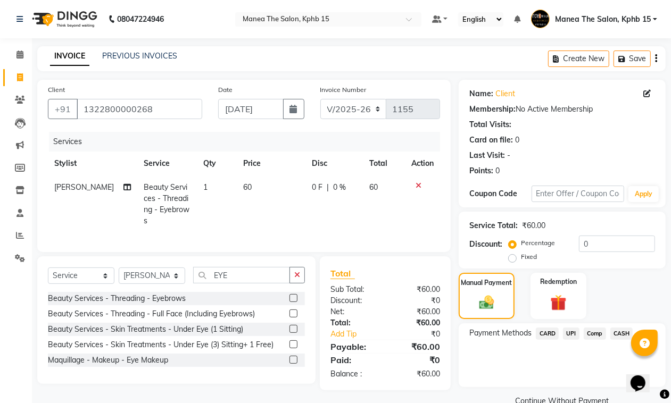
click at [570, 334] on span "UPI" at bounding box center [571, 334] width 16 height 12
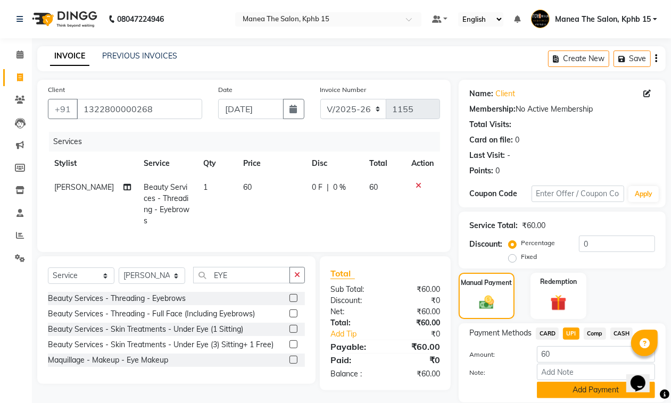
click at [577, 388] on button "Add Payment" at bounding box center [596, 390] width 118 height 16
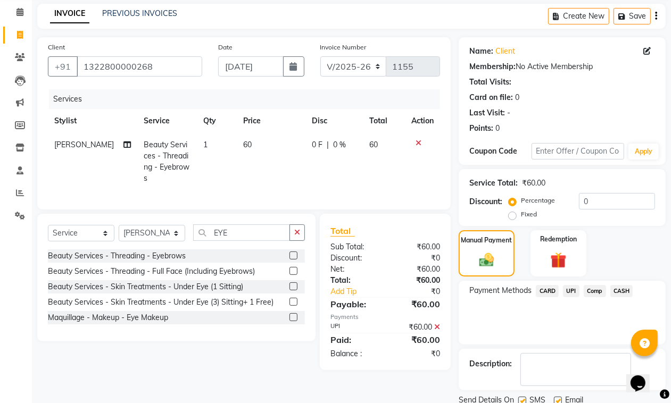
scroll to position [81, 0]
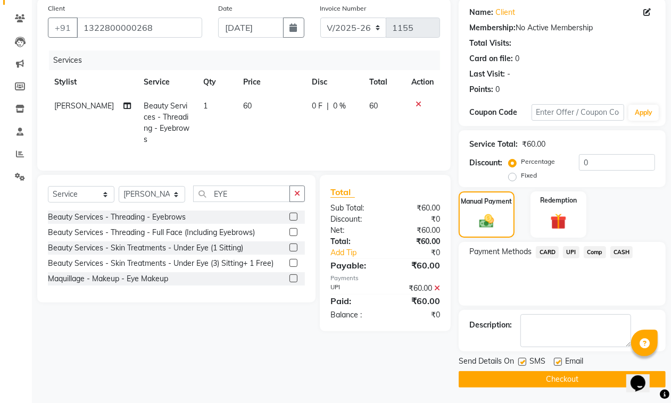
click at [560, 360] on label at bounding box center [558, 362] width 8 height 8
click at [560, 360] on input "checkbox" at bounding box center [557, 362] width 7 height 7
checkbox input "false"
click at [563, 375] on button "Checkout" at bounding box center [562, 379] width 207 height 16
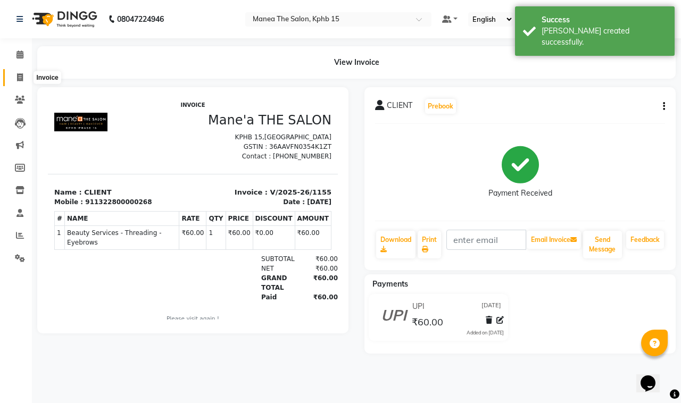
click at [20, 82] on span at bounding box center [20, 78] width 19 height 12
select select "service"
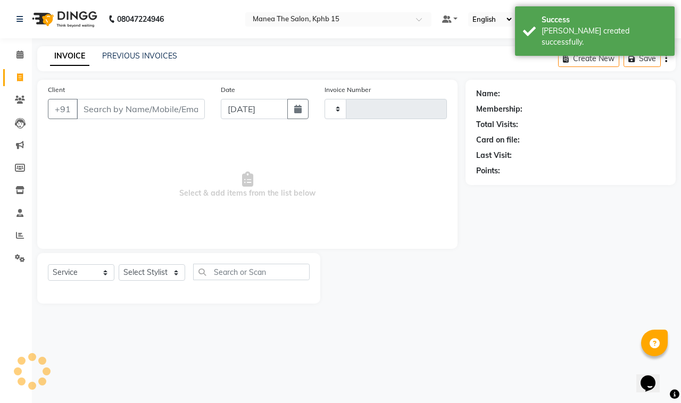
type input "1156"
select select "7321"
click at [177, 109] on input "Client" at bounding box center [141, 109] width 128 height 20
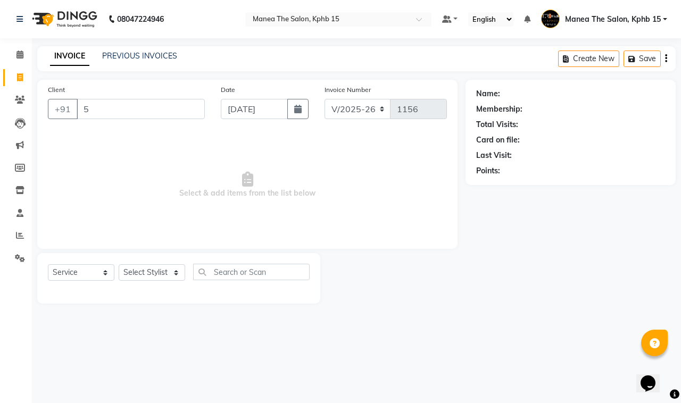
type input "55"
click at [168, 112] on input "55" at bounding box center [141, 109] width 128 height 20
drag, startPoint x: 135, startPoint y: 108, endPoint x: 72, endPoint y: 120, distance: 63.4
click at [72, 120] on div "Client +91 55" at bounding box center [126, 106] width 173 height 44
type input "66"
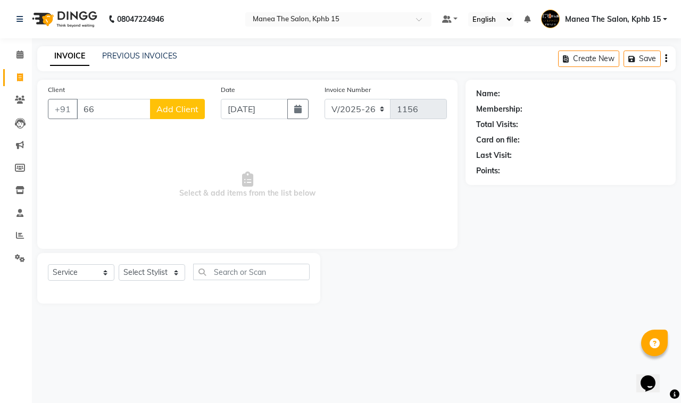
drag, startPoint x: 70, startPoint y: 112, endPoint x: 0, endPoint y: 29, distance: 108.3
click at [70, 110] on button "+91" at bounding box center [63, 109] width 30 height 20
click at [173, 113] on span "Add Client" at bounding box center [177, 109] width 42 height 11
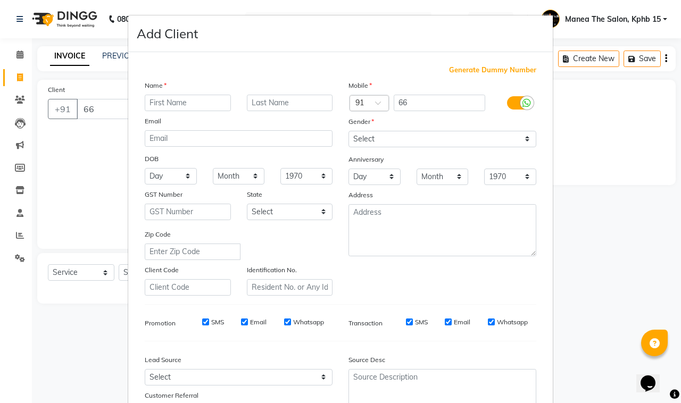
click at [520, 68] on span "Generate Dummy Number" at bounding box center [492, 70] width 87 height 11
type input "1322800000269"
checkbox input "false"
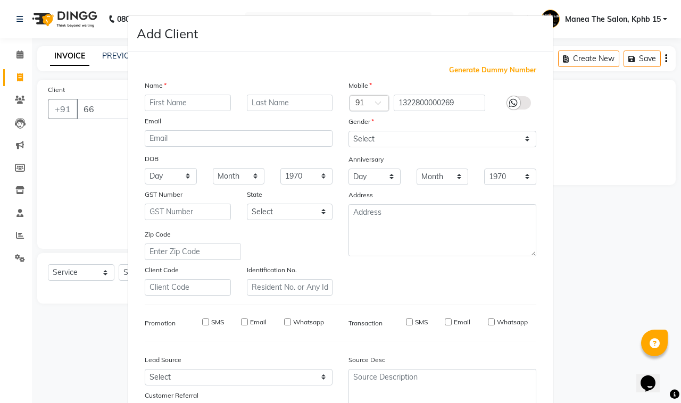
checkbox input "false"
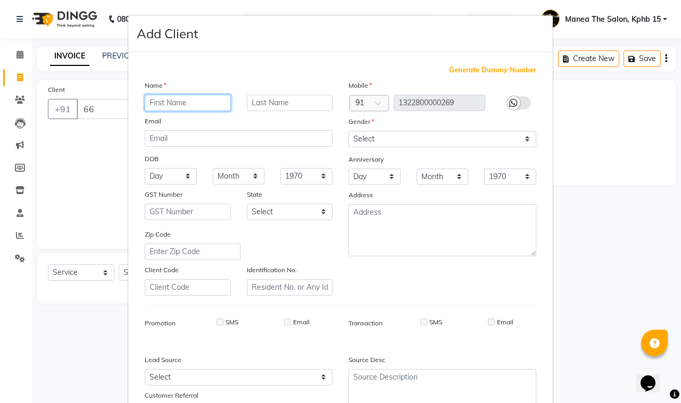
click at [183, 103] on input "text" at bounding box center [188, 103] width 86 height 16
type input "CI"
drag, startPoint x: 152, startPoint y: 100, endPoint x: 143, endPoint y: 110, distance: 13.5
click at [145, 110] on input "CI" at bounding box center [188, 103] width 86 height 16
type input "CLIENT"
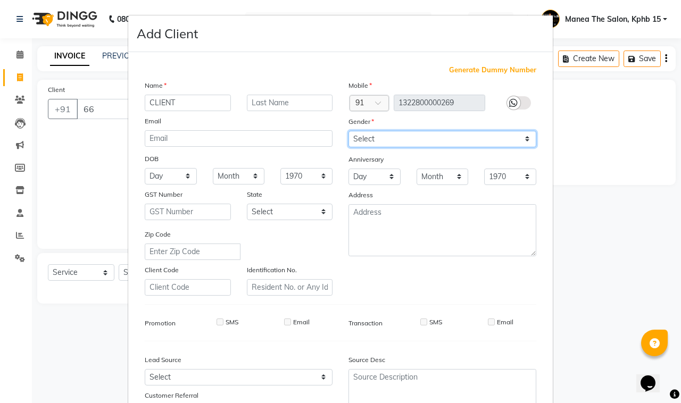
click at [406, 142] on select "Select [DEMOGRAPHIC_DATA] [DEMOGRAPHIC_DATA] Other Prefer Not To Say" at bounding box center [443, 139] width 188 height 16
select select "[DEMOGRAPHIC_DATA]"
click at [349, 131] on select "Select [DEMOGRAPHIC_DATA] [DEMOGRAPHIC_DATA] Other Prefer Not To Say" at bounding box center [443, 139] width 188 height 16
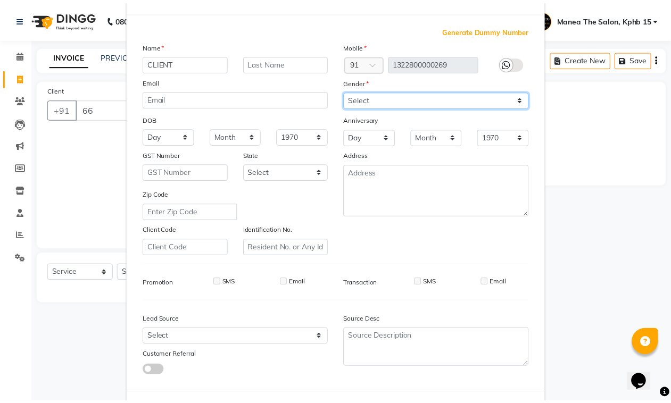
scroll to position [84, 0]
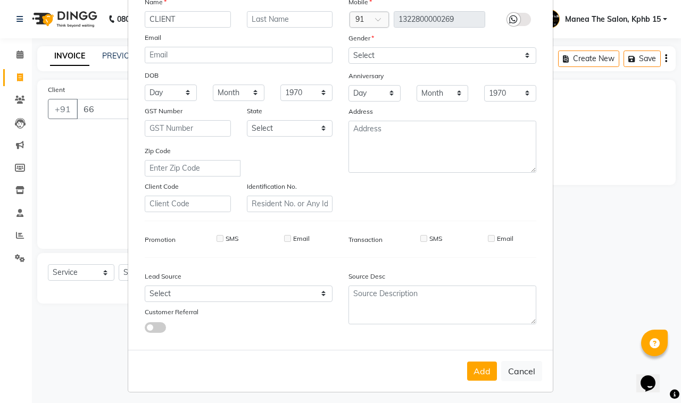
click at [495, 368] on div "Add Cancel" at bounding box center [340, 371] width 425 height 42
click at [481, 374] on button "Add" at bounding box center [482, 371] width 30 height 19
type input "1322800000269"
select select
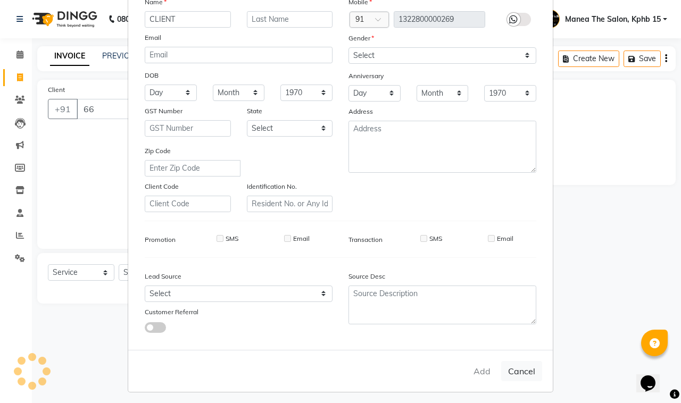
select select
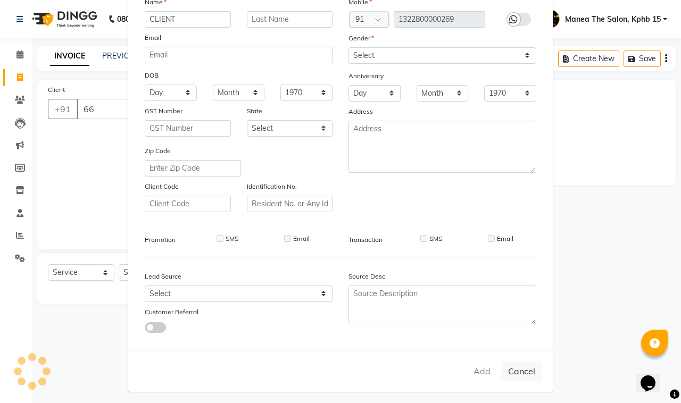
checkbox input "false"
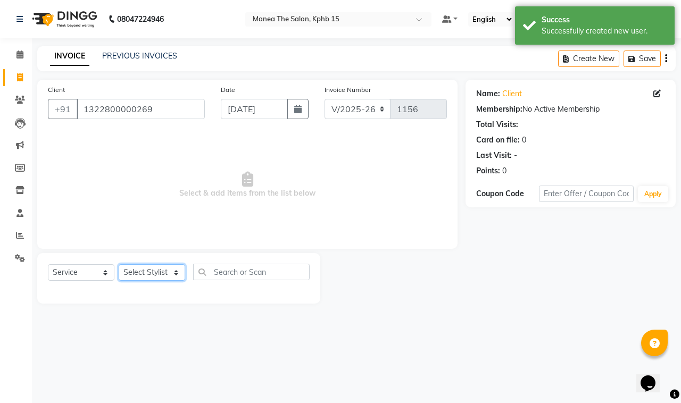
click at [131, 272] on select "Select Stylist [PERSON_NAME] Nikhil [PERSON_NAME] [PERSON_NAME] [PERSON_NAME]" at bounding box center [152, 272] width 67 height 16
select select "62839"
click at [119, 264] on select "Select Stylist [PERSON_NAME] Nikhil [PERSON_NAME] [PERSON_NAME] [PERSON_NAME]" at bounding box center [152, 272] width 67 height 16
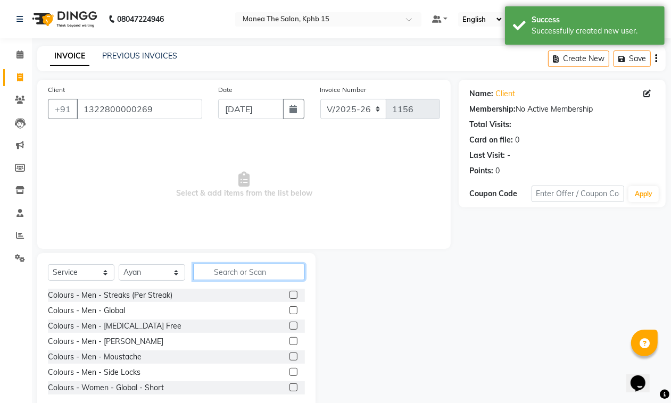
click at [233, 274] on input "text" at bounding box center [249, 272] width 112 height 16
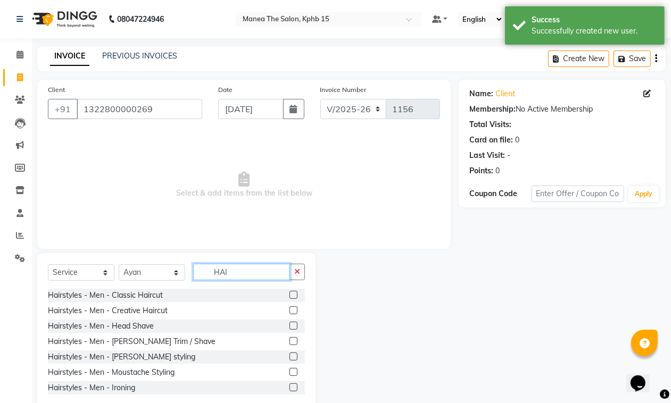
type input "HAI"
click at [289, 298] on label at bounding box center [293, 295] width 8 height 8
click at [289, 298] on input "checkbox" at bounding box center [292, 295] width 7 height 7
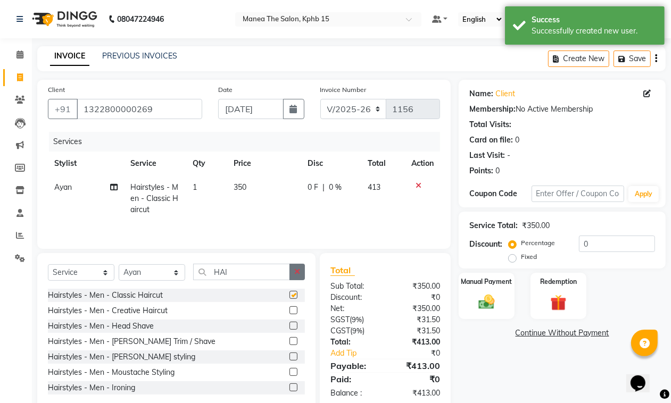
checkbox input "false"
click at [296, 276] on icon "button" at bounding box center [297, 271] width 6 height 7
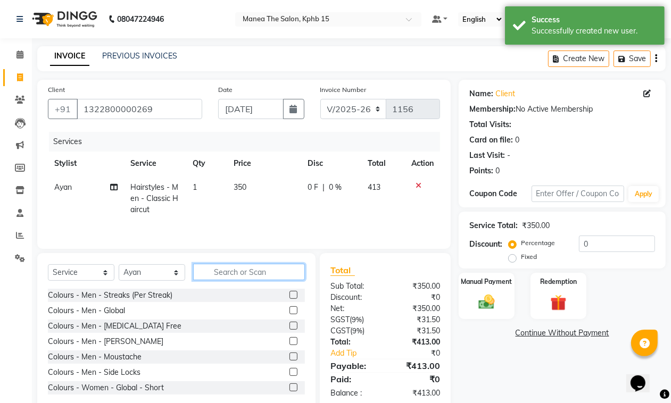
click at [239, 277] on input "text" at bounding box center [249, 272] width 112 height 16
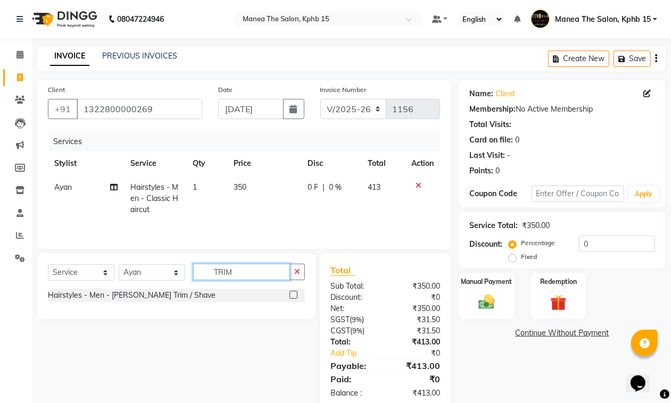
type input "TRIM"
click at [294, 299] on label at bounding box center [293, 295] width 8 height 8
click at [294, 299] on input "checkbox" at bounding box center [292, 295] width 7 height 7
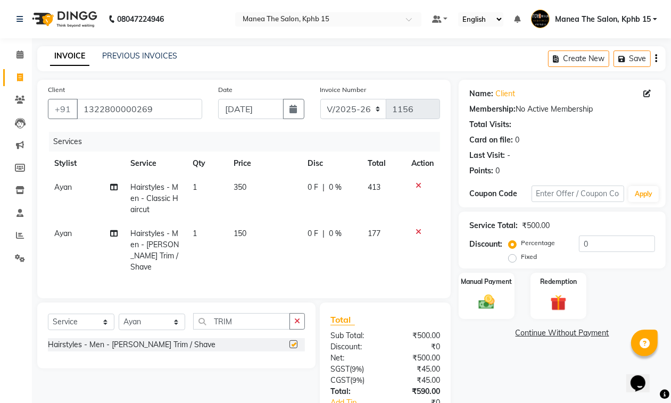
checkbox input "false"
click at [333, 191] on span "0 %" at bounding box center [335, 187] width 13 height 11
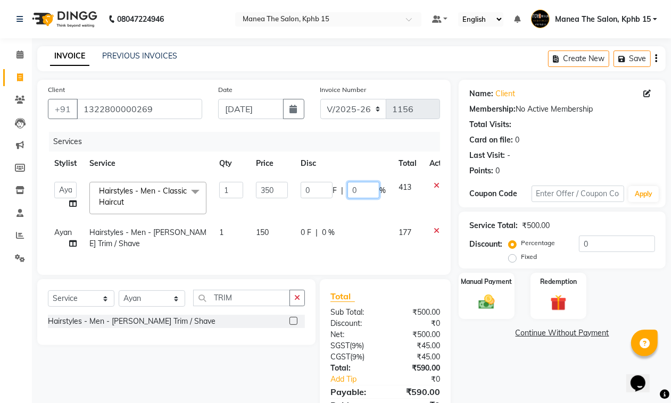
drag, startPoint x: 357, startPoint y: 187, endPoint x: 347, endPoint y: 203, distance: 18.5
click at [349, 203] on td "0 F | 0 %" at bounding box center [343, 198] width 98 height 45
type input "15"
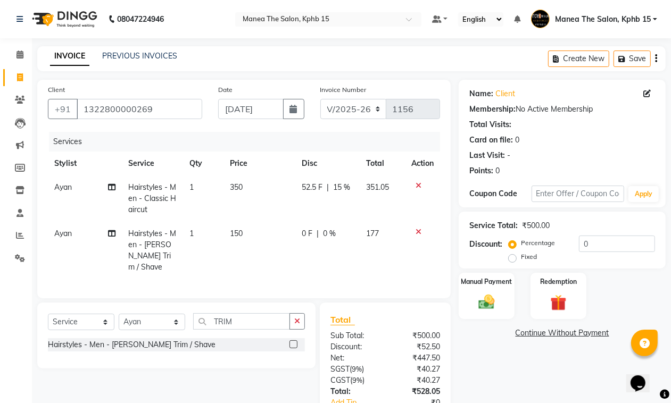
click at [336, 222] on td "0 F | 0 %" at bounding box center [327, 250] width 64 height 57
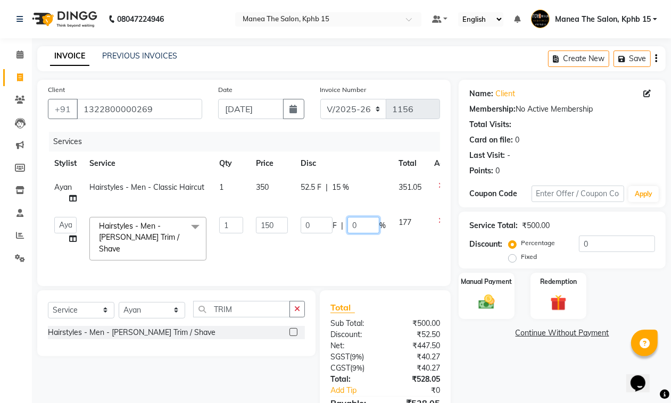
drag, startPoint x: 358, startPoint y: 224, endPoint x: 349, endPoint y: 235, distance: 14.4
click at [349, 235] on td "0 F | 0 %" at bounding box center [343, 239] width 98 height 56
type input "15"
click at [361, 257] on div "Services Stylist Service Qty Price Disc Total Action [PERSON_NAME] Hairstyles -…" at bounding box center [244, 204] width 392 height 144
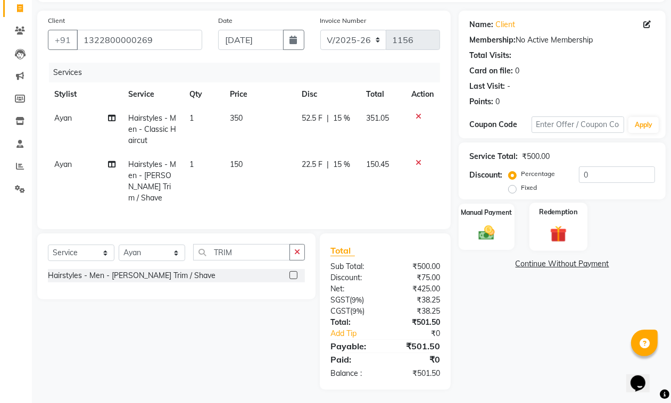
scroll to position [70, 0]
click at [496, 233] on img at bounding box center [486, 231] width 27 height 19
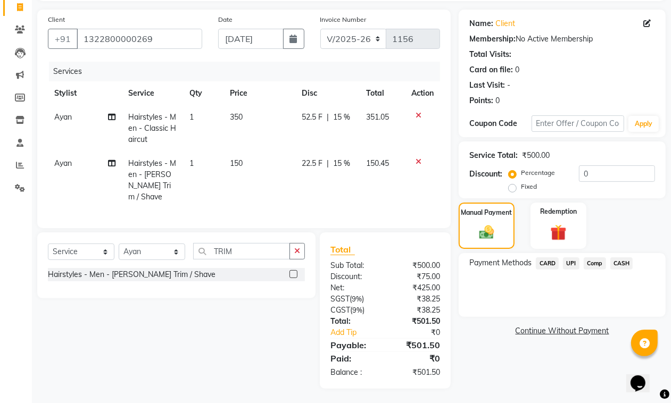
click at [575, 264] on span "UPI" at bounding box center [571, 264] width 16 height 12
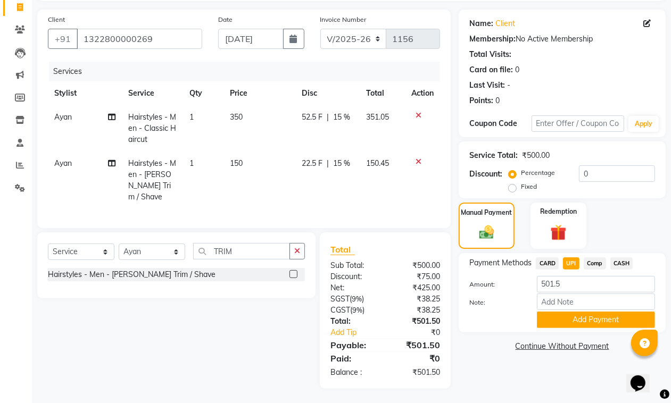
click at [621, 262] on span "CASH" at bounding box center [621, 264] width 23 height 12
click at [605, 317] on button "Add Payment" at bounding box center [596, 320] width 118 height 16
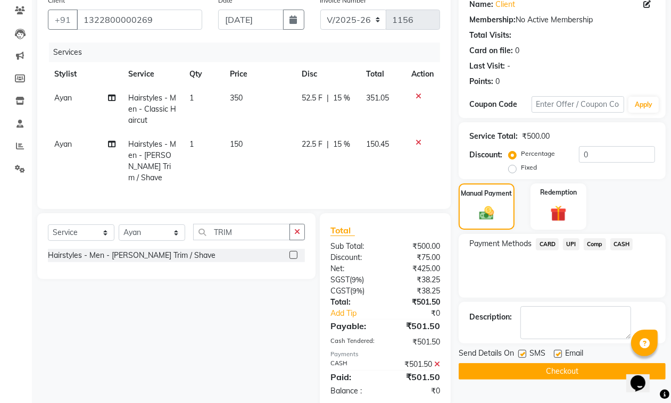
scroll to position [107, 0]
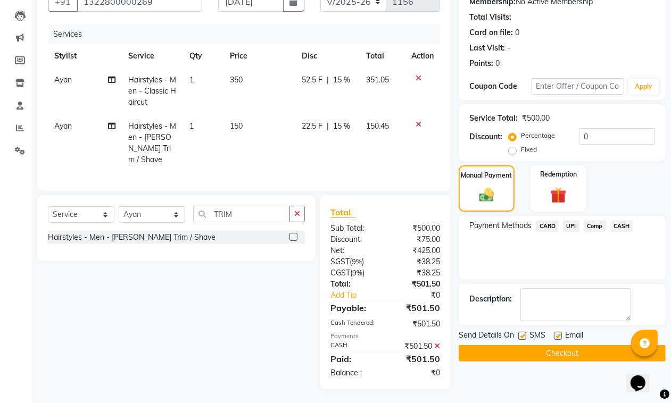
click at [559, 336] on label at bounding box center [558, 336] width 8 height 8
click at [559, 336] on input "checkbox" at bounding box center [557, 336] width 7 height 7
checkbox input "false"
click at [552, 352] on button "Checkout" at bounding box center [562, 353] width 207 height 16
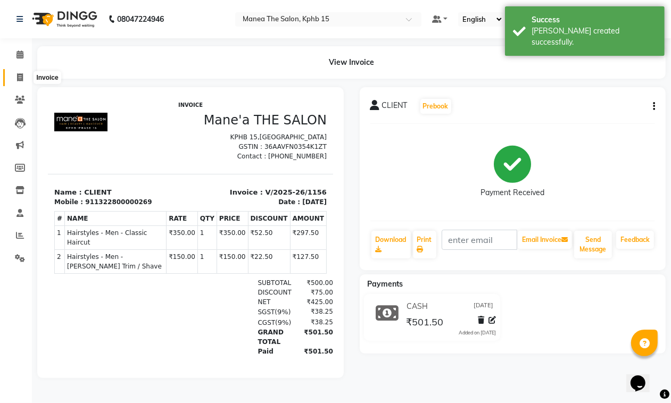
click at [14, 78] on span at bounding box center [20, 78] width 19 height 12
select select "service"
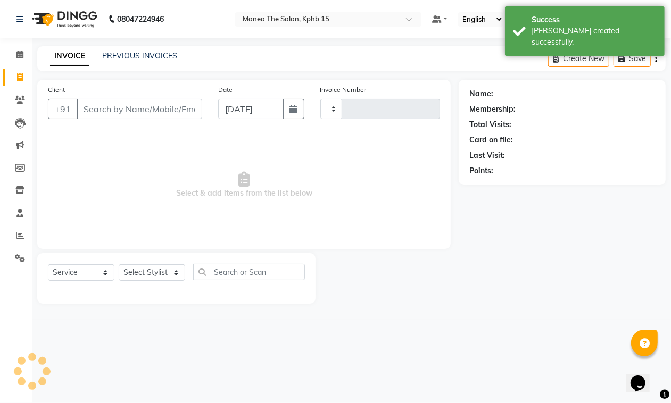
type input "1157"
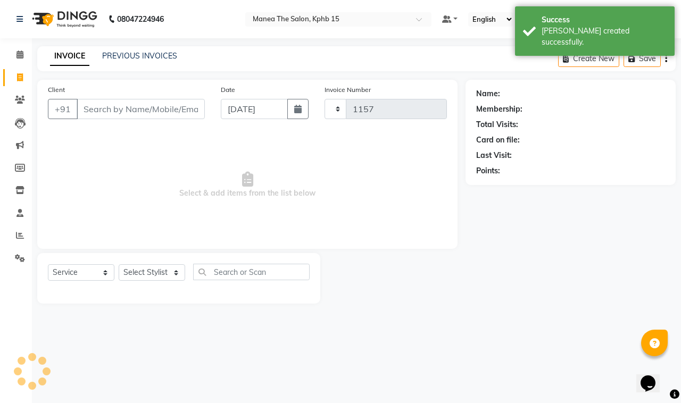
select select "7321"
